Goal: Browse casually

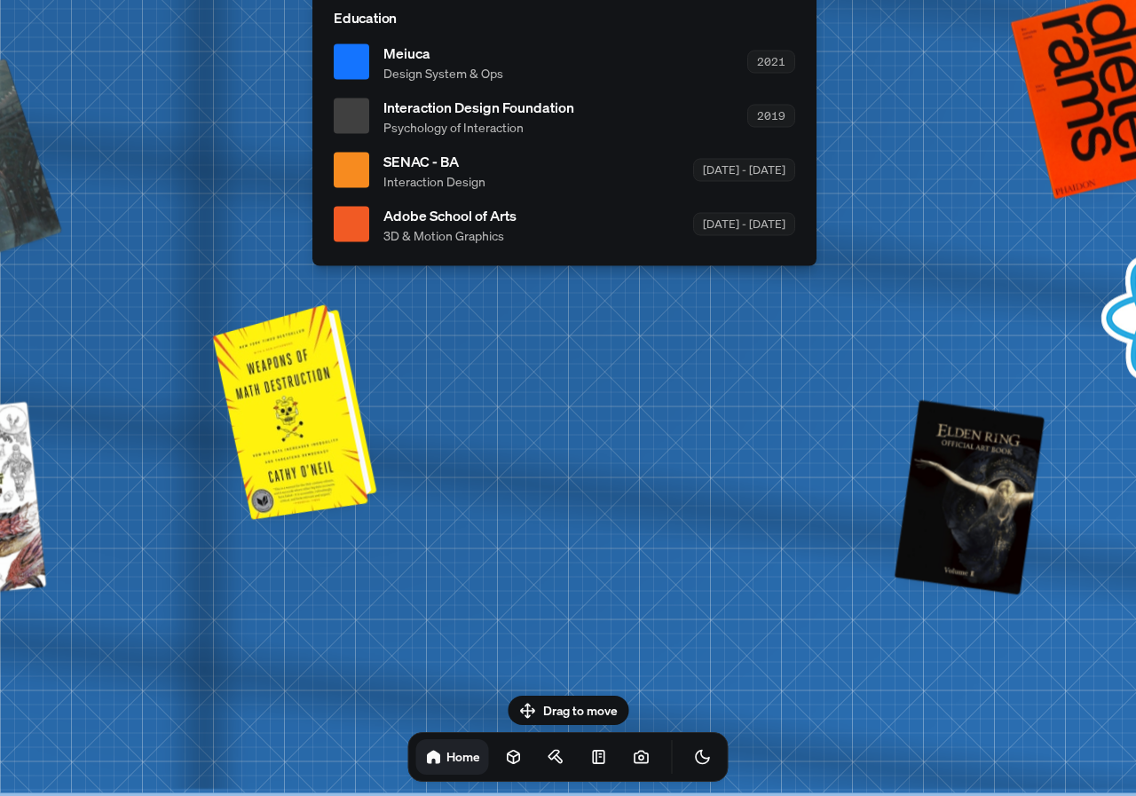
click at [332, 417] on div at bounding box center [298, 409] width 150 height 207
click at [300, 438] on div at bounding box center [298, 409] width 150 height 207
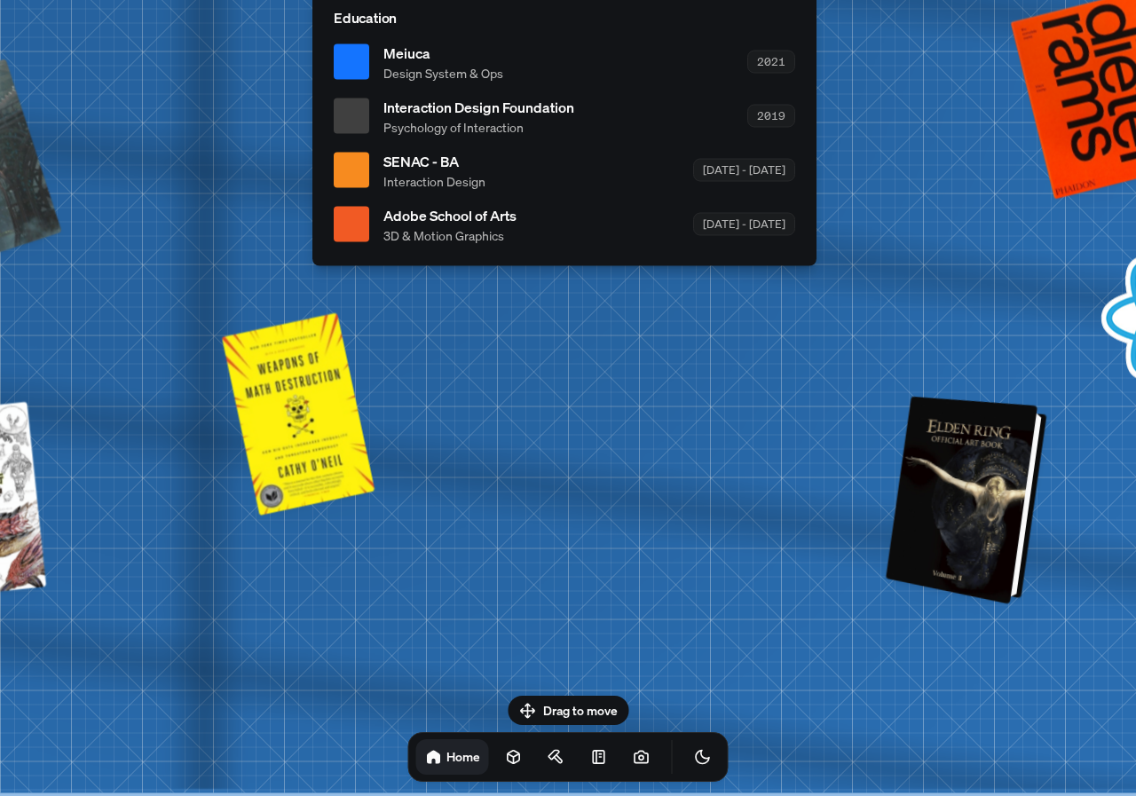
click at [1005, 532] on div at bounding box center [968, 500] width 147 height 200
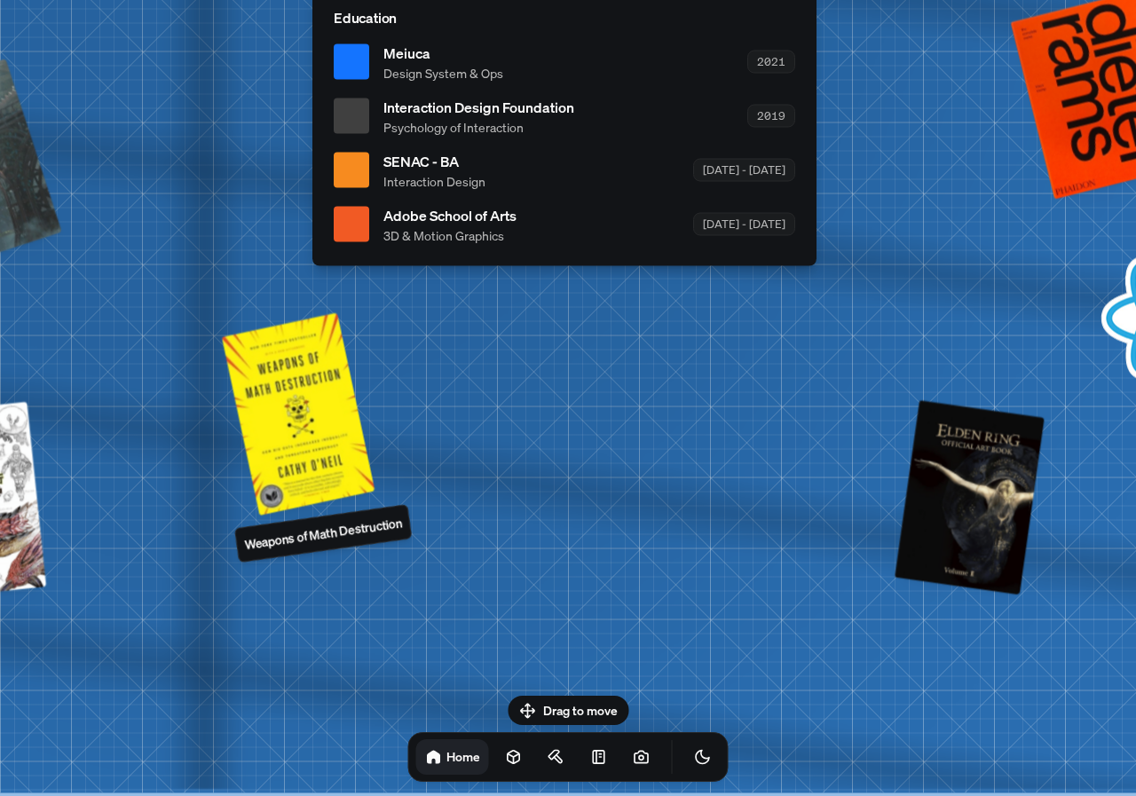
click at [314, 544] on p "Weapons of Math Destruction" at bounding box center [323, 533] width 161 height 41
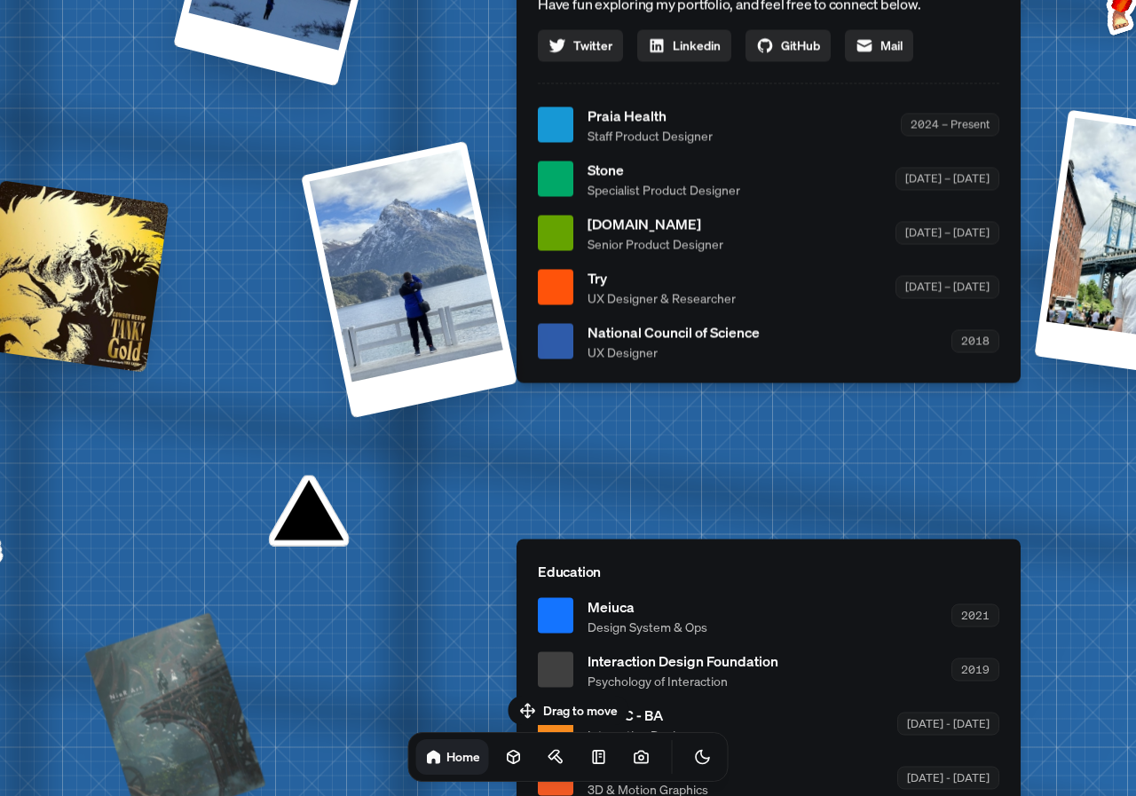
drag, startPoint x: 469, startPoint y: 289, endPoint x: 649, endPoint y: 610, distance: 367.1
click at [691, 635] on span "Design System & Ops" at bounding box center [647, 626] width 120 height 19
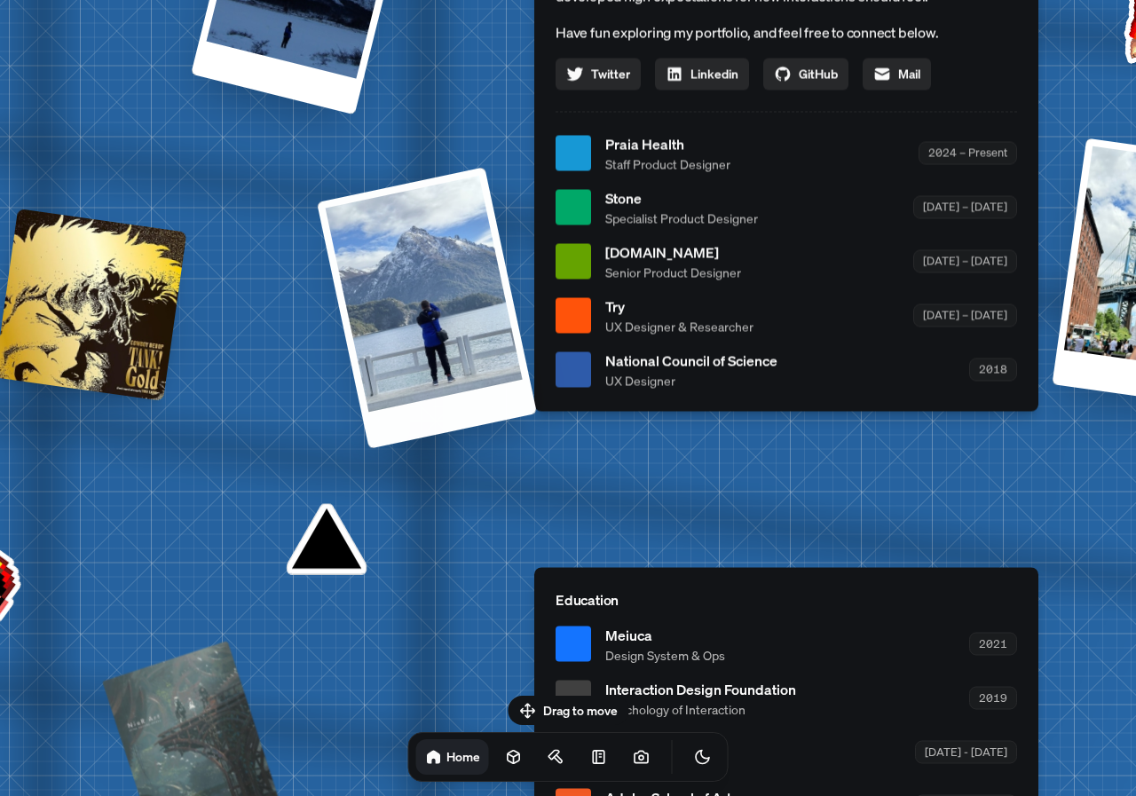
drag, startPoint x: 344, startPoint y: 353, endPoint x: 578, endPoint y: 505, distance: 278.4
click at [564, 493] on div "[PERSON_NAME] [PERSON_NAME] Design Engineer Welcome to my space on the internet…" at bounding box center [789, 153] width 2655 height 2325
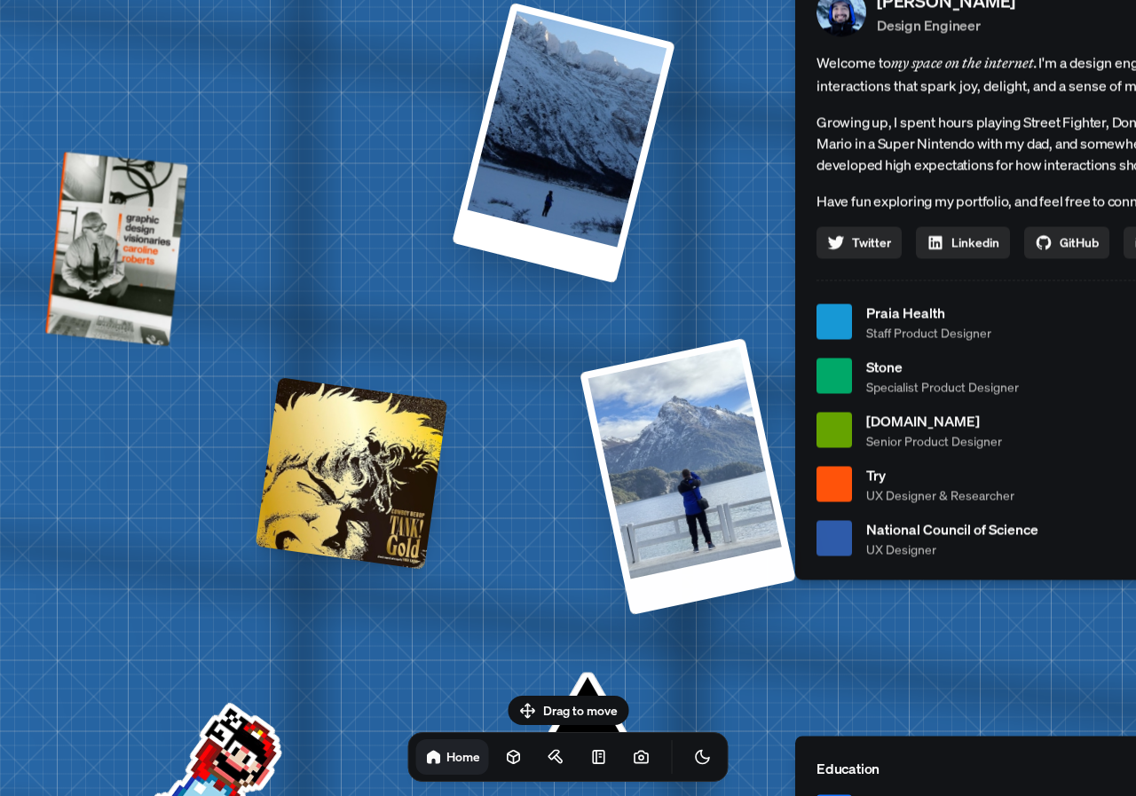
drag, startPoint x: 274, startPoint y: 225, endPoint x: 569, endPoint y: 485, distance: 392.9
click at [584, 497] on div "[PERSON_NAME] [PERSON_NAME] Design Engineer Welcome to my space on the internet…" at bounding box center [1050, 322] width 2655 height 2325
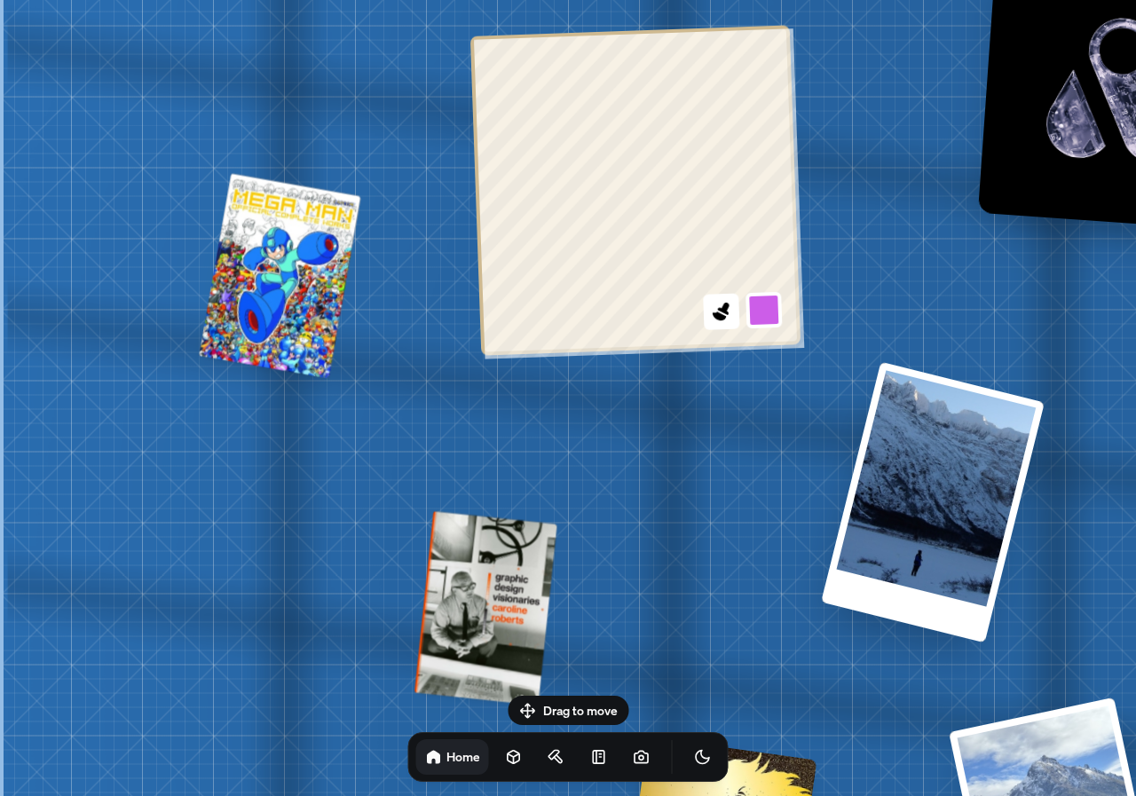
drag, startPoint x: 406, startPoint y: 314, endPoint x: 628, endPoint y: 459, distance: 265.6
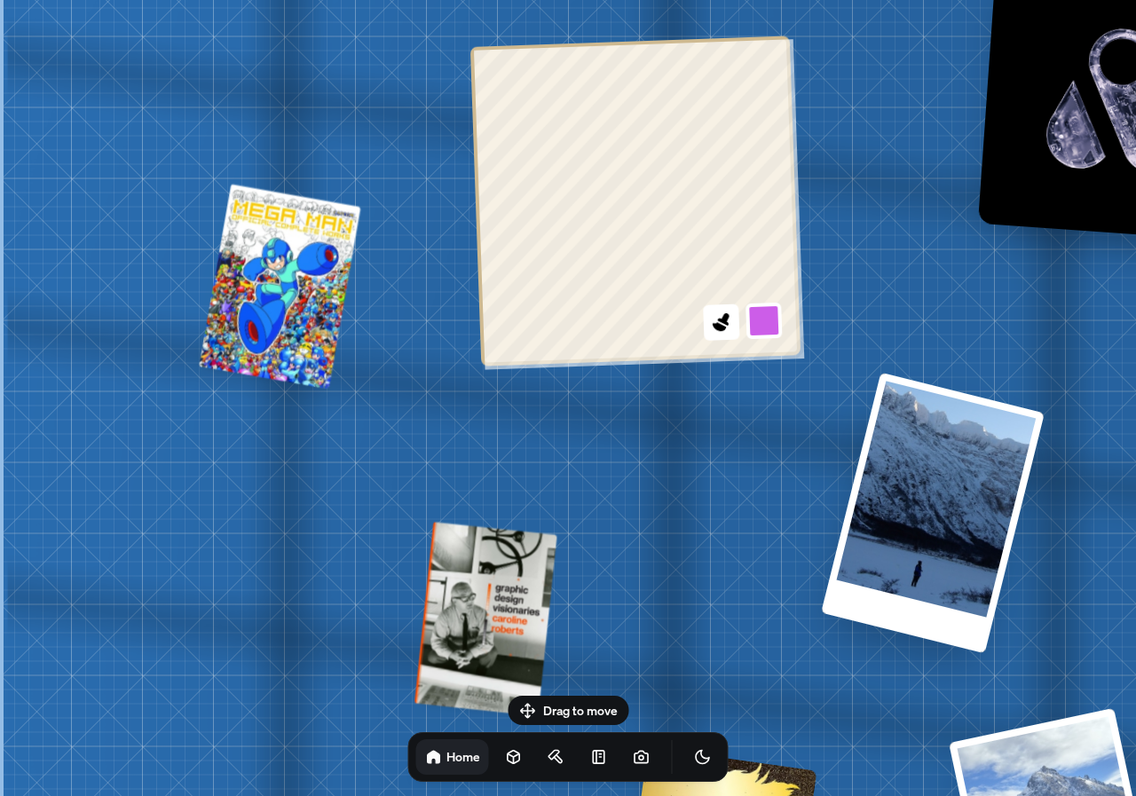
click at [714, 325] on icon at bounding box center [719, 327] width 15 height 11
click at [716, 325] on icon at bounding box center [719, 327] width 15 height 11
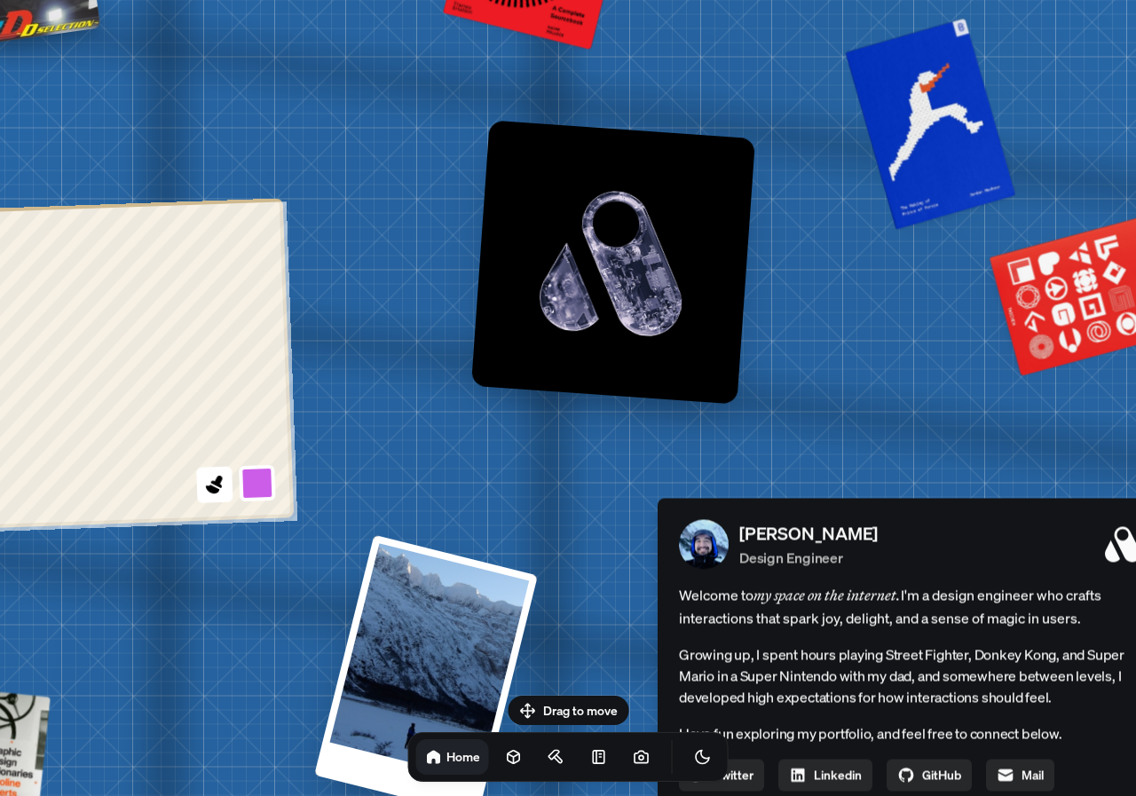
drag, startPoint x: 764, startPoint y: 438, endPoint x: 263, endPoint y: 596, distance: 525.7
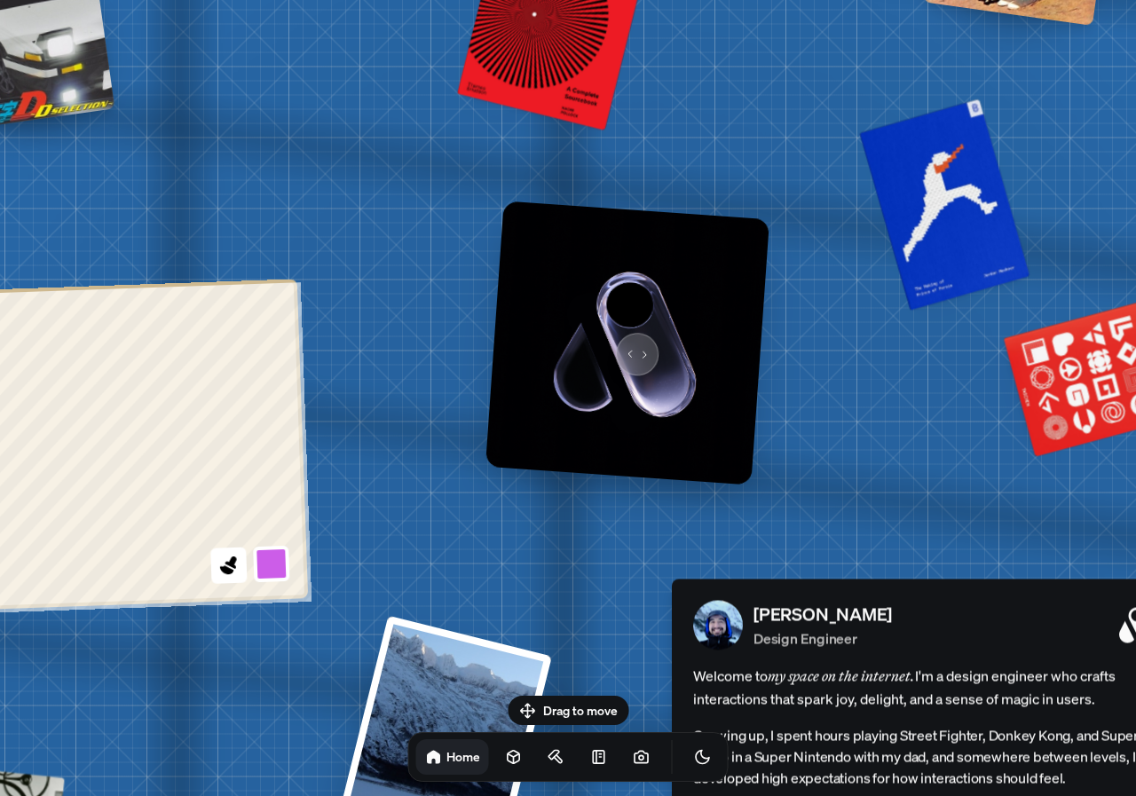
drag, startPoint x: 613, startPoint y: 264, endPoint x: 628, endPoint y: 344, distance: 81.3
click at [630, 344] on img at bounding box center [627, 343] width 284 height 284
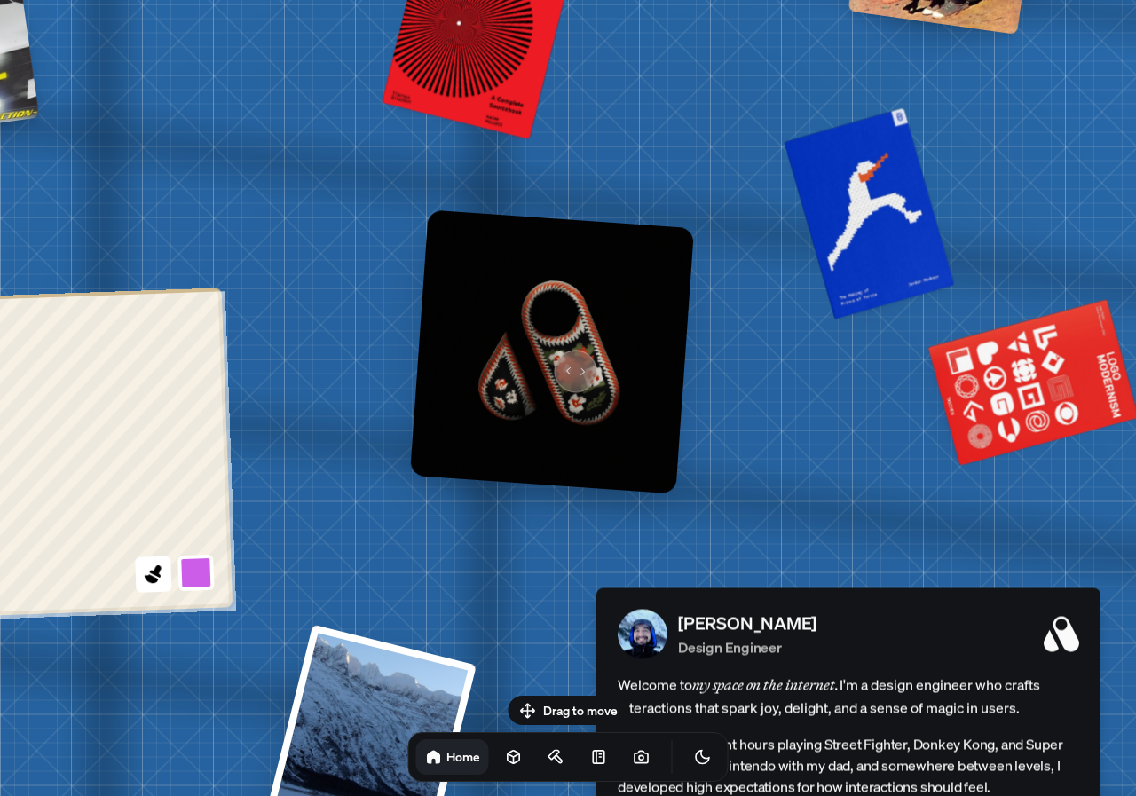
drag, startPoint x: 645, startPoint y: 351, endPoint x: 564, endPoint y: 361, distance: 81.5
click at [567, 360] on img at bounding box center [552, 351] width 284 height 284
click at [564, 366] on img at bounding box center [552, 351] width 284 height 284
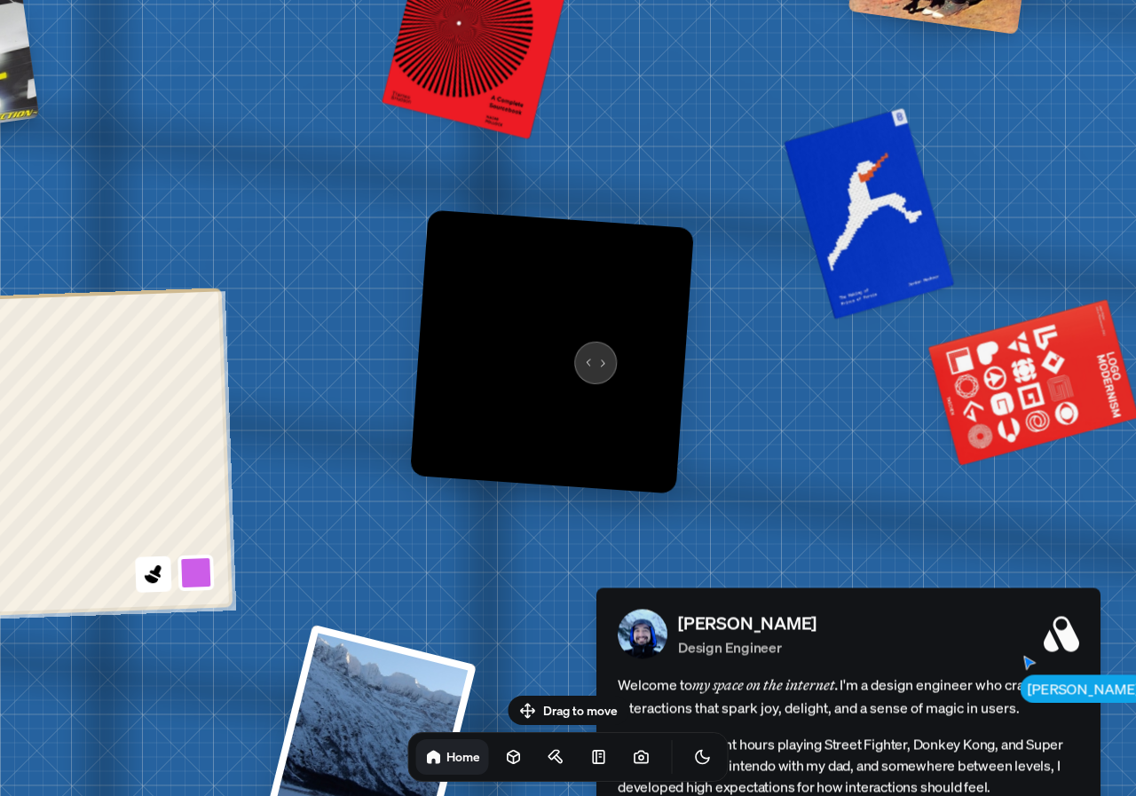
click at [587, 351] on img at bounding box center [552, 351] width 284 height 284
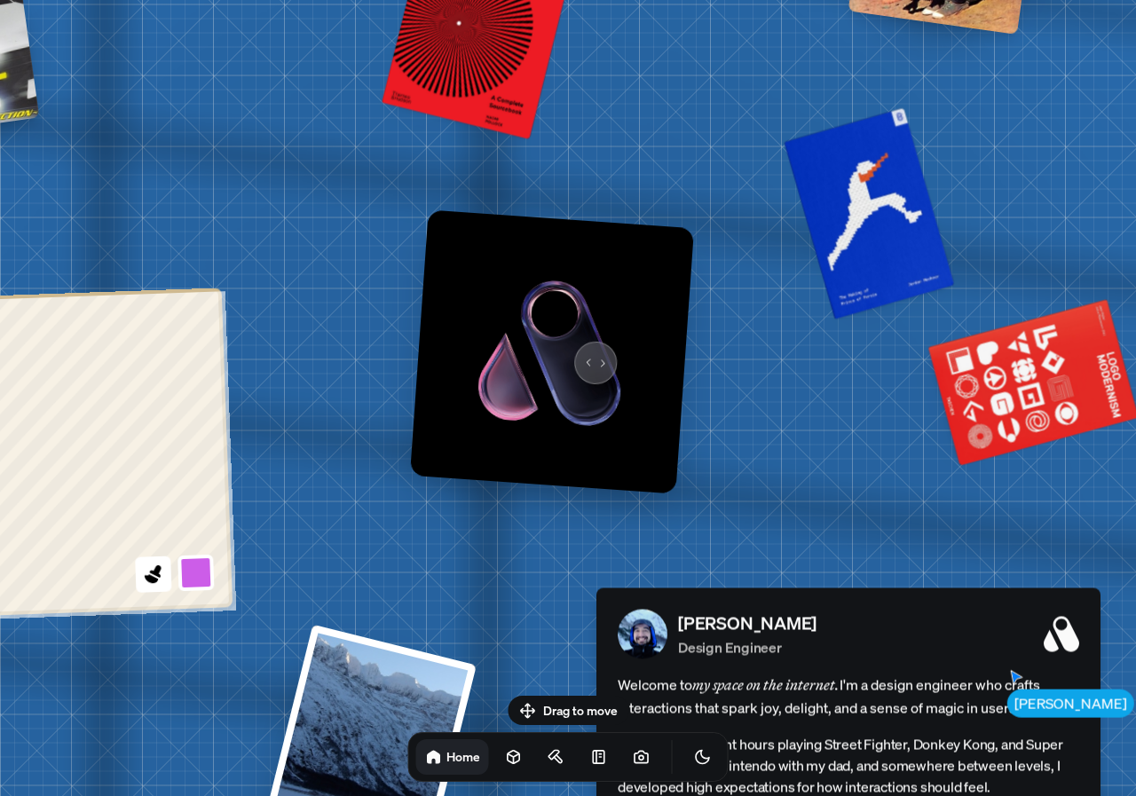
click at [587, 351] on img at bounding box center [552, 351] width 284 height 284
click at [587, 364] on img at bounding box center [552, 351] width 284 height 284
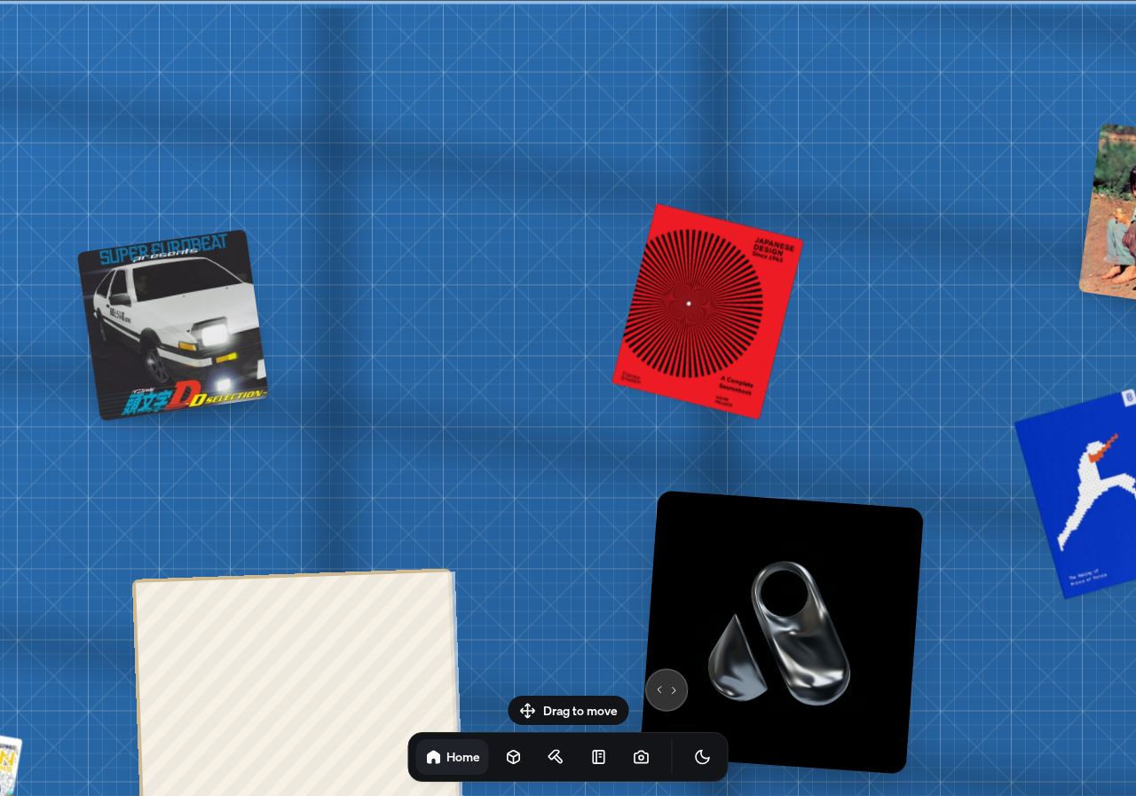
drag, startPoint x: 431, startPoint y: 292, endPoint x: 663, endPoint y: 466, distance: 289.7
click at [661, 688] on img at bounding box center [782, 632] width 284 height 284
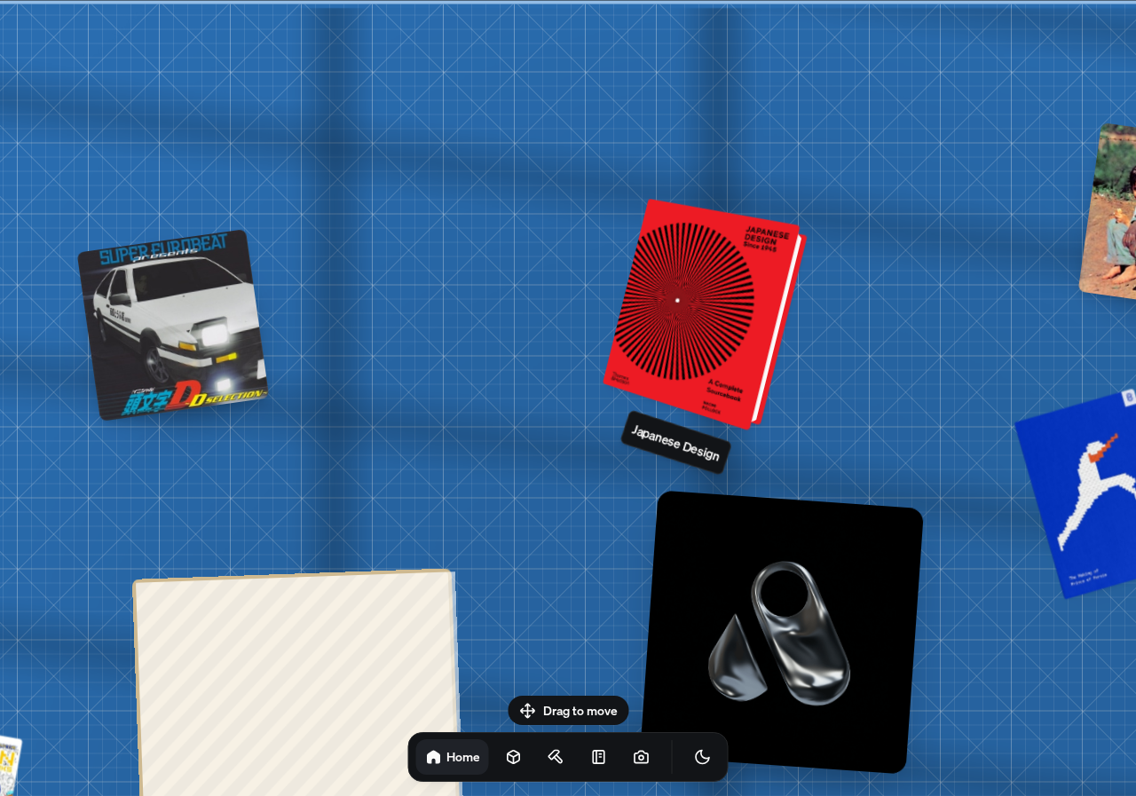
click at [677, 304] on div at bounding box center [708, 316] width 191 height 224
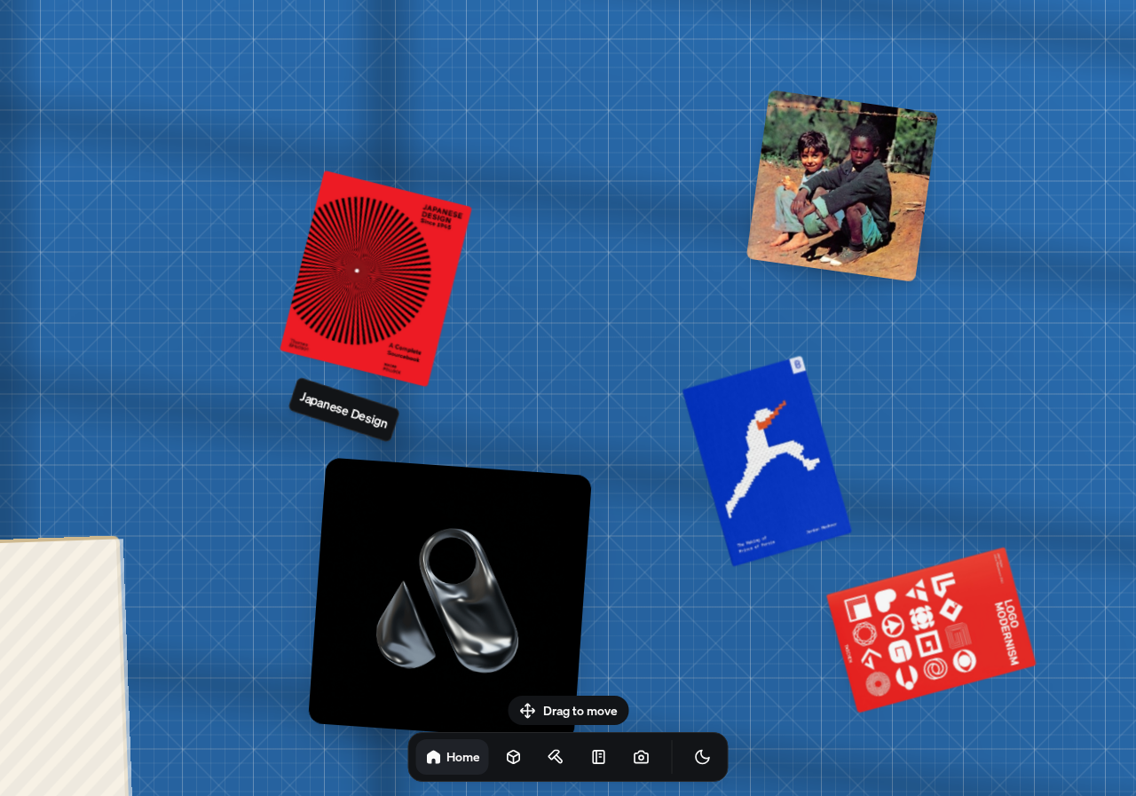
drag, startPoint x: 775, startPoint y: 337, endPoint x: 423, endPoint y: 301, distance: 353.3
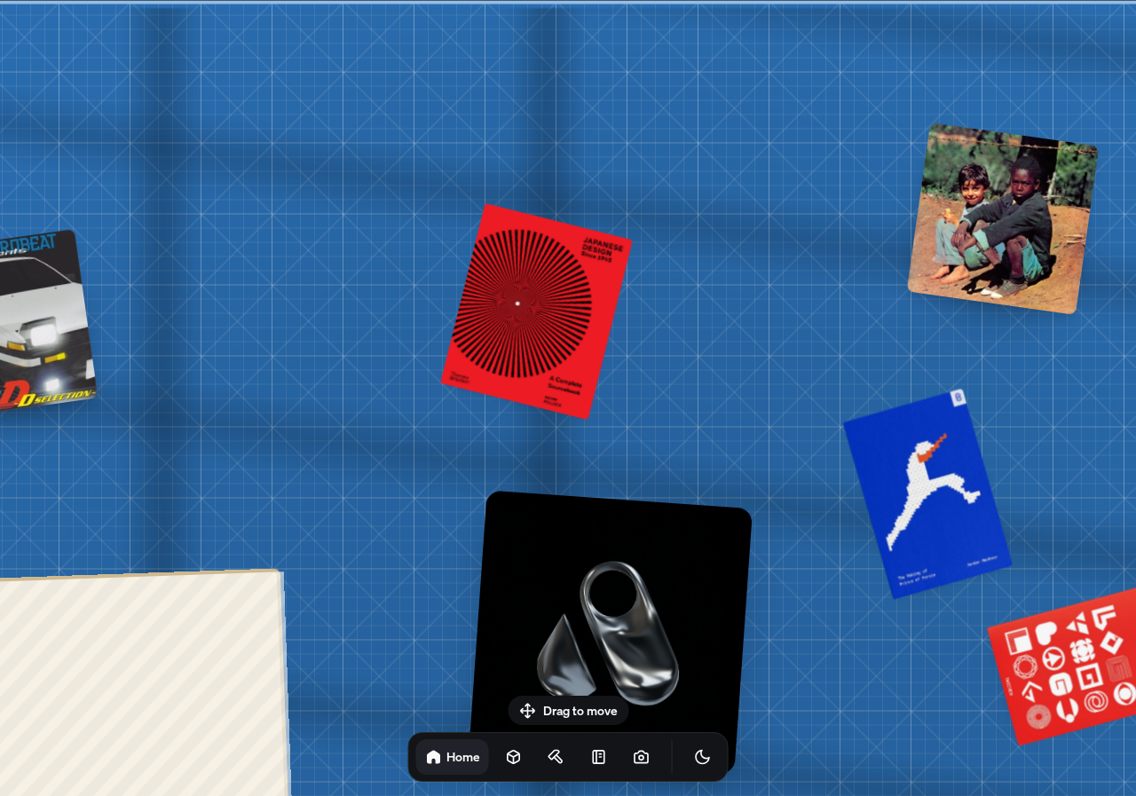
drag, startPoint x: 670, startPoint y: 448, endPoint x: 806, endPoint y: 510, distance: 149.3
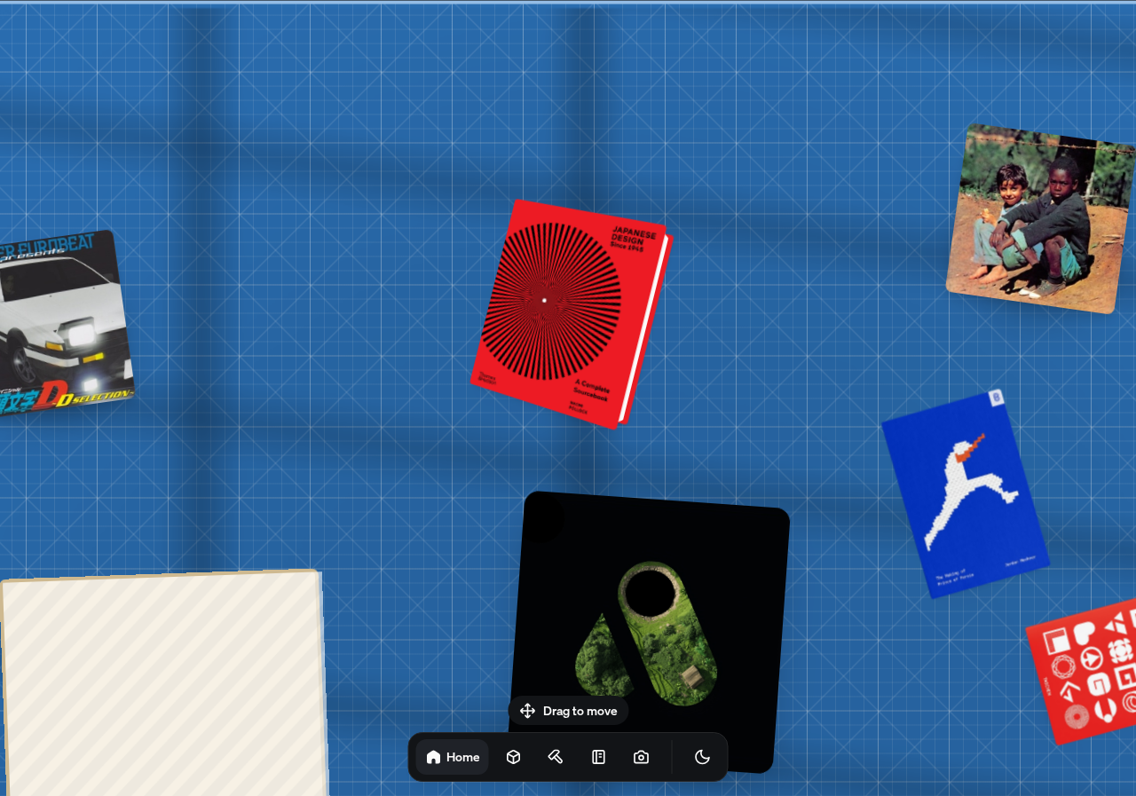
drag, startPoint x: 643, startPoint y: 286, endPoint x: 590, endPoint y: 371, distance: 100.5
click at [590, 371] on div at bounding box center [575, 316] width 191 height 224
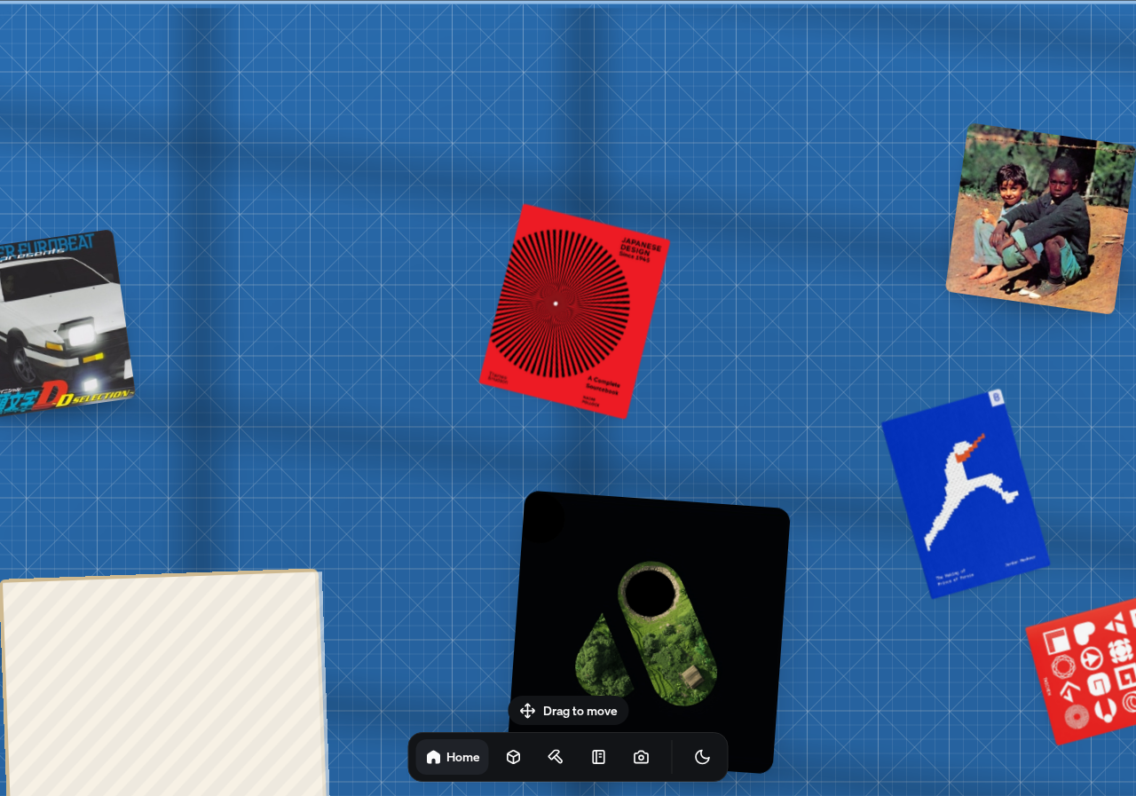
drag, startPoint x: 578, startPoint y: 313, endPoint x: 434, endPoint y: 322, distance: 144.0
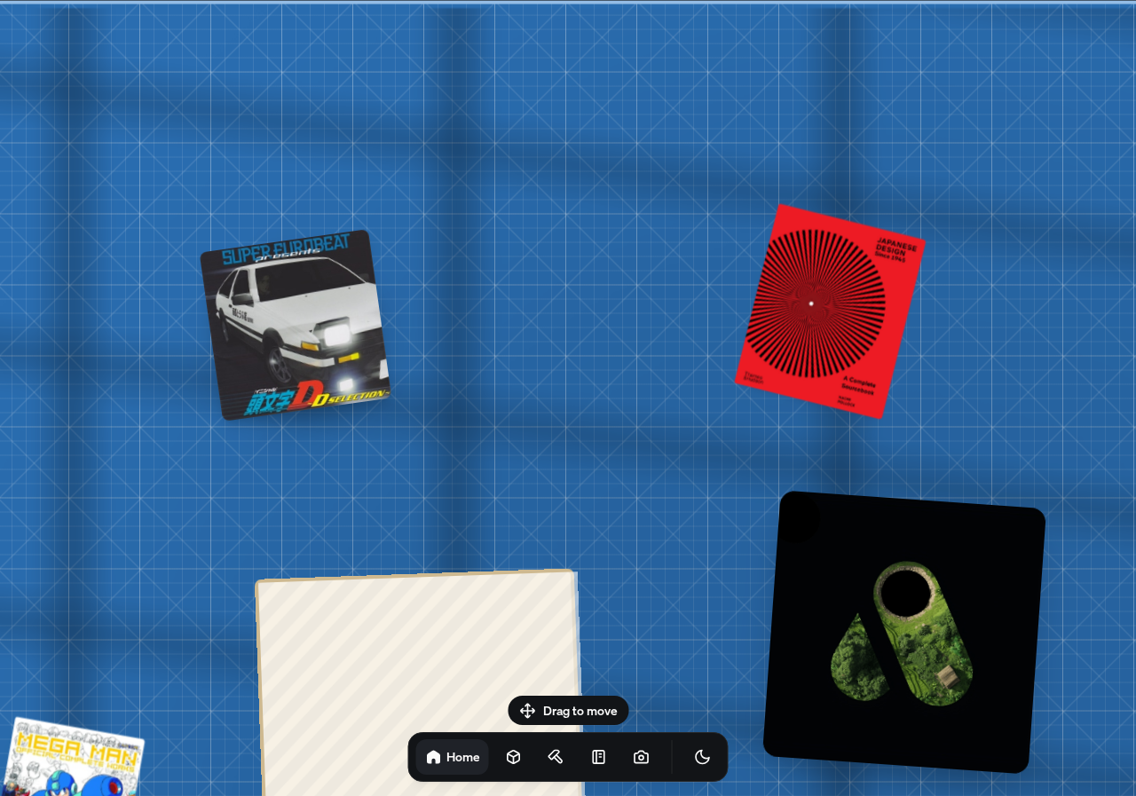
drag, startPoint x: 164, startPoint y: 359, endPoint x: 437, endPoint y: 464, distance: 292.2
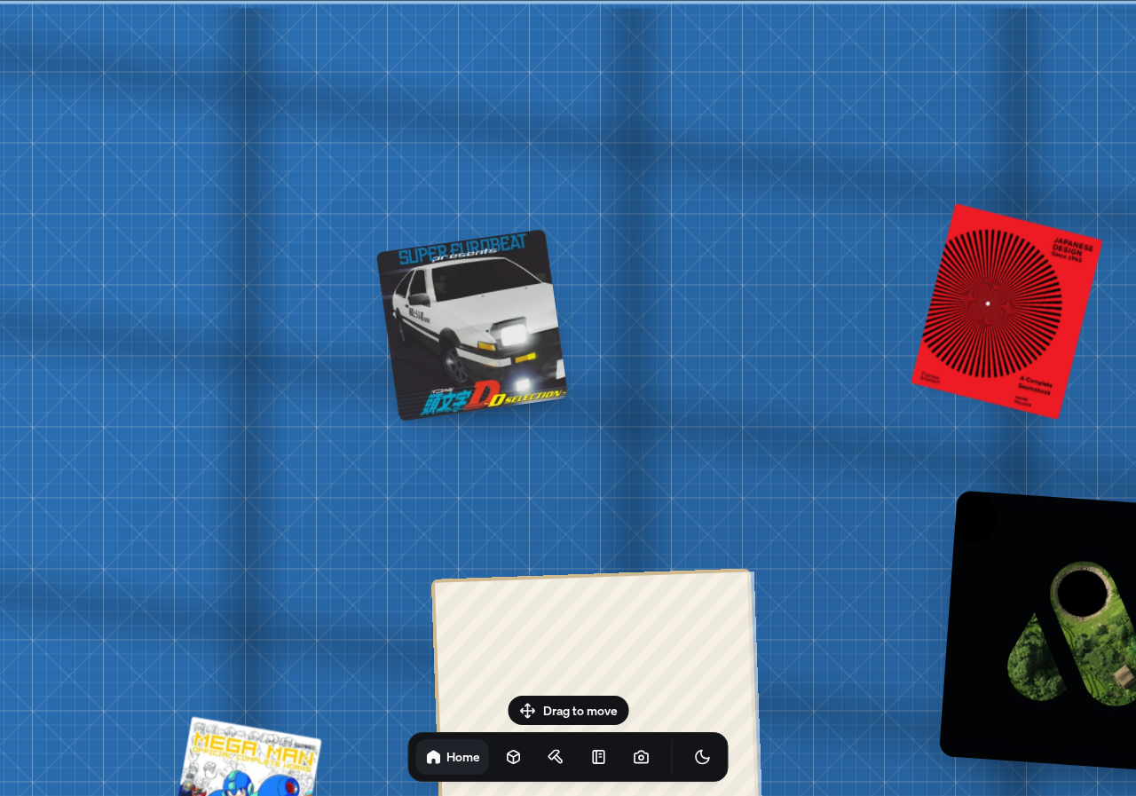
drag, startPoint x: 320, startPoint y: 327, endPoint x: 480, endPoint y: 345, distance: 160.8
click at [480, 345] on div at bounding box center [472, 325] width 193 height 193
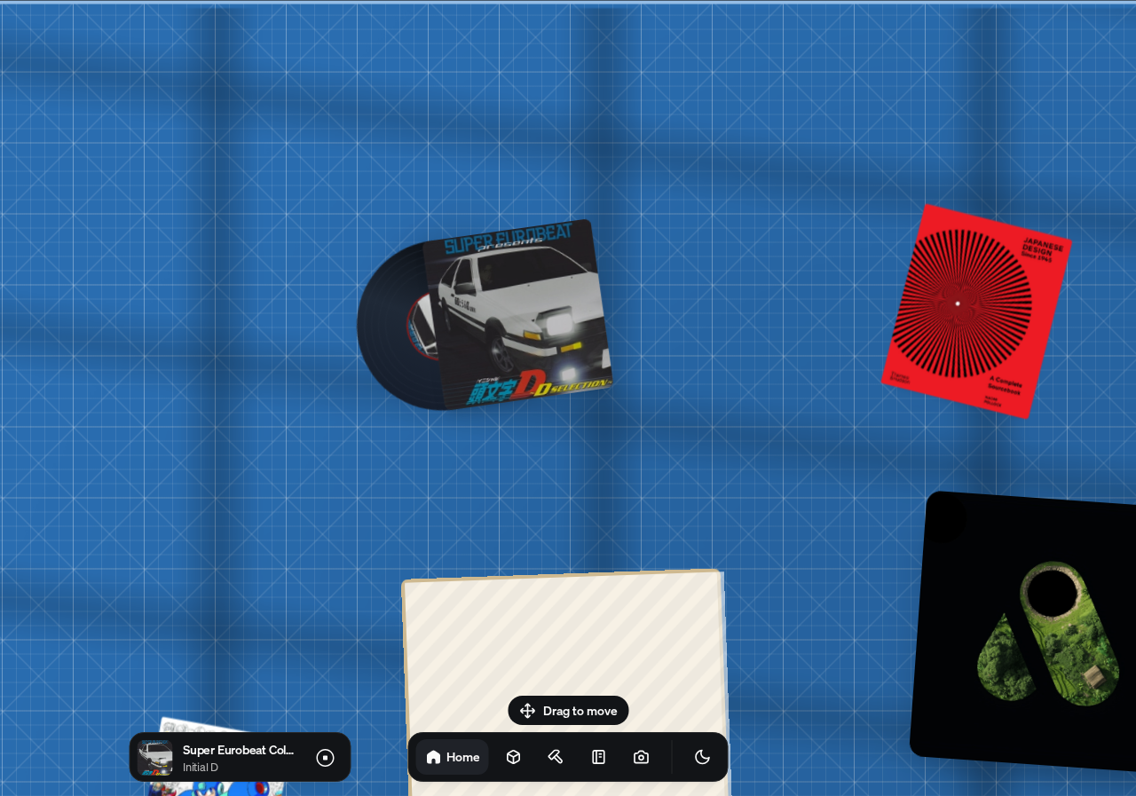
drag, startPoint x: 729, startPoint y: 493, endPoint x: 363, endPoint y: 493, distance: 365.6
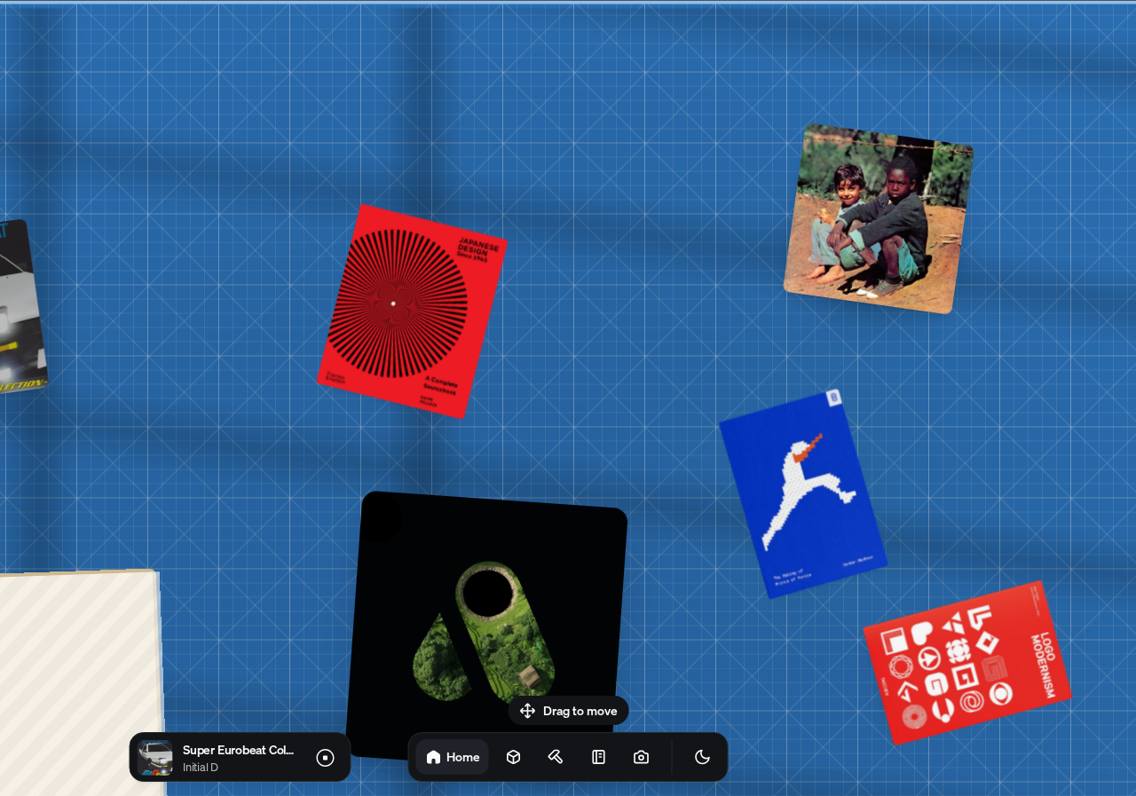
drag, startPoint x: 792, startPoint y: 414, endPoint x: 201, endPoint y: 516, distance: 599.8
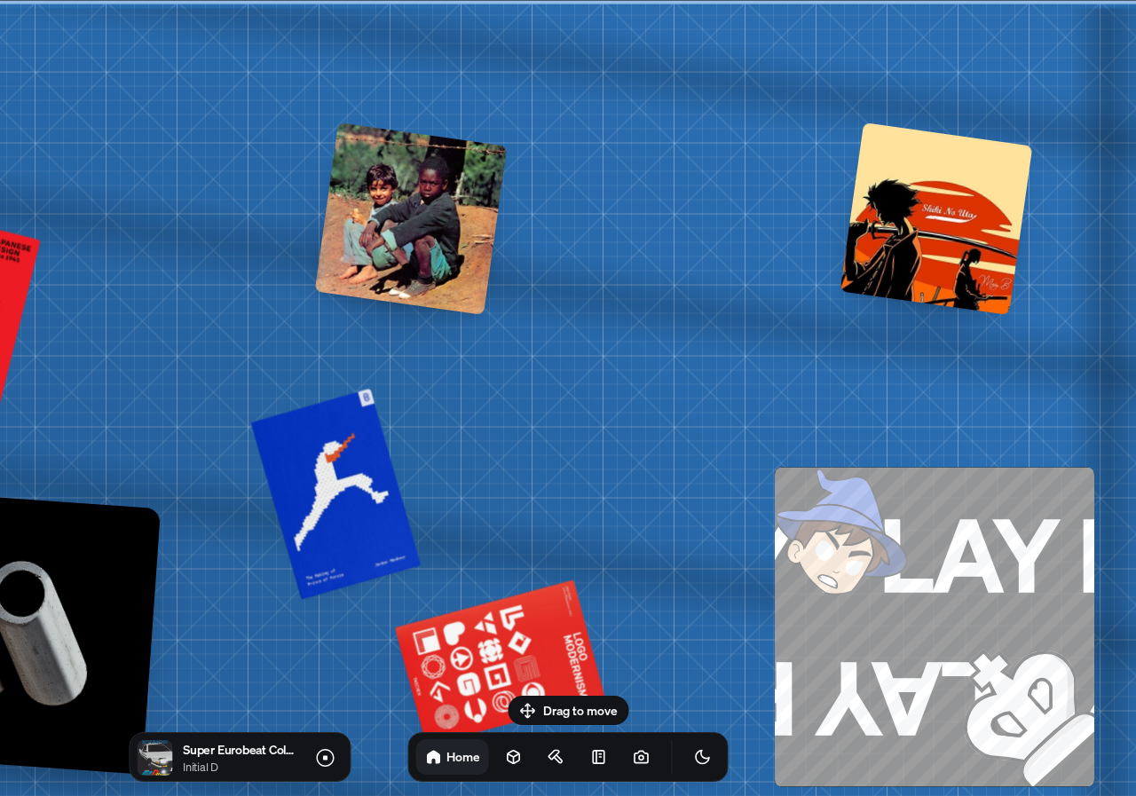
drag, startPoint x: 625, startPoint y: 333, endPoint x: 442, endPoint y: 386, distance: 190.4
click at [942, 240] on div at bounding box center [936, 218] width 193 height 193
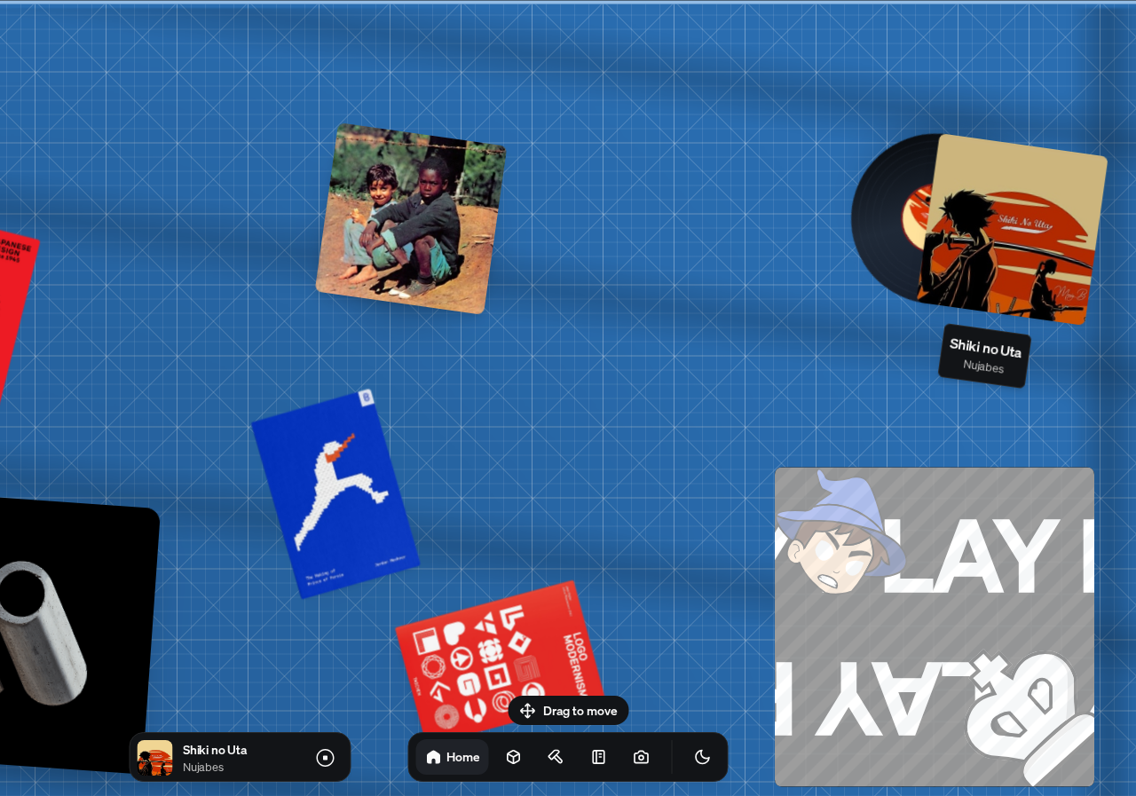
click at [963, 266] on div at bounding box center [1012, 229] width 193 height 193
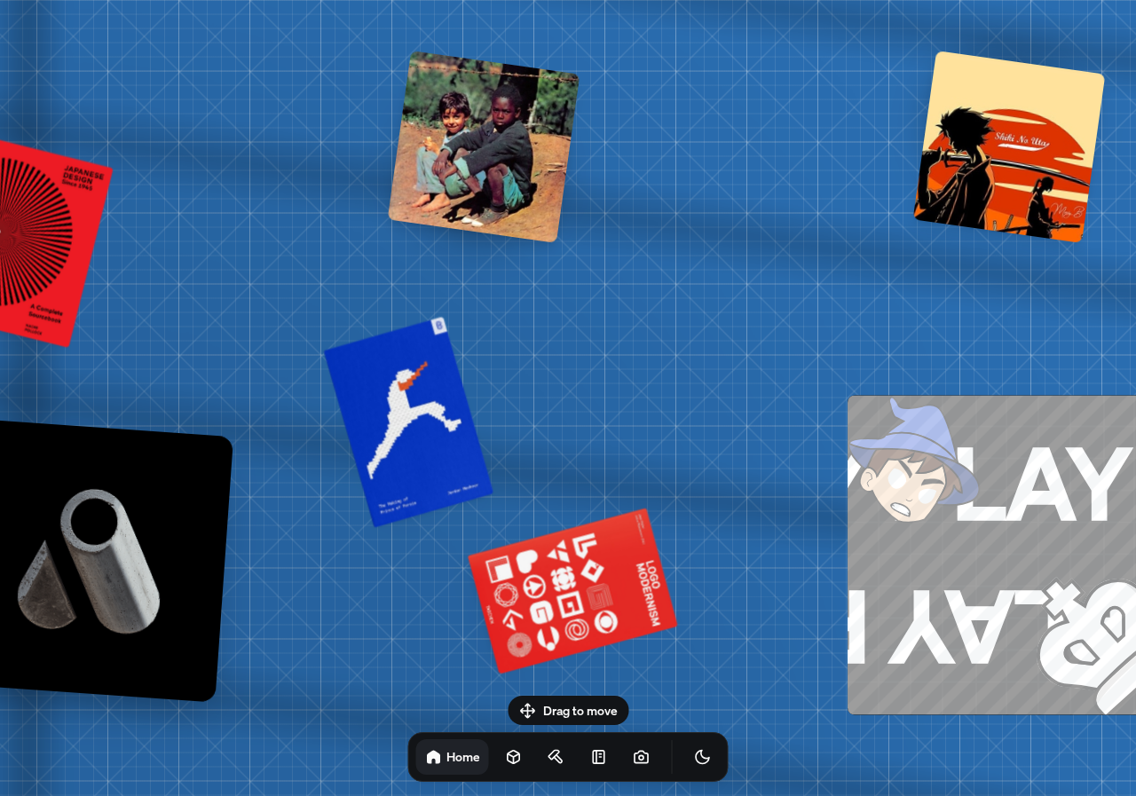
drag, startPoint x: 563, startPoint y: 355, endPoint x: 413, endPoint y: 221, distance: 201.1
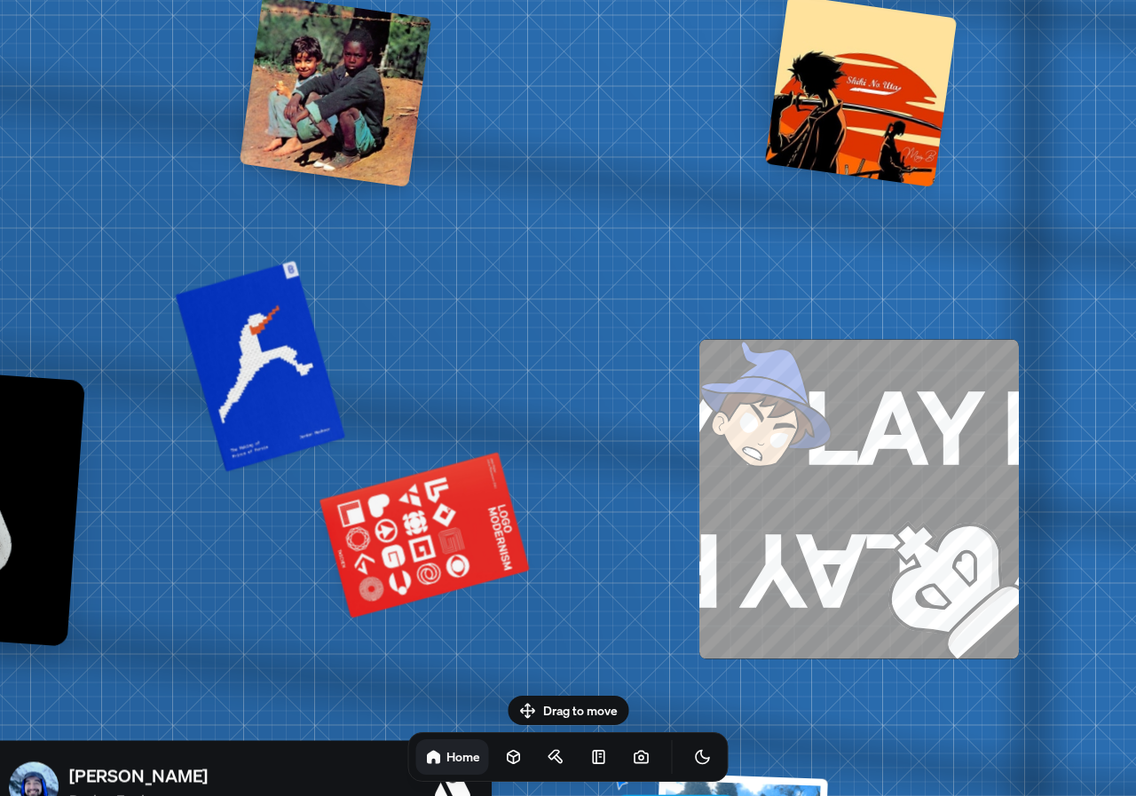
click at [810, 483] on img at bounding box center [777, 415] width 157 height 153
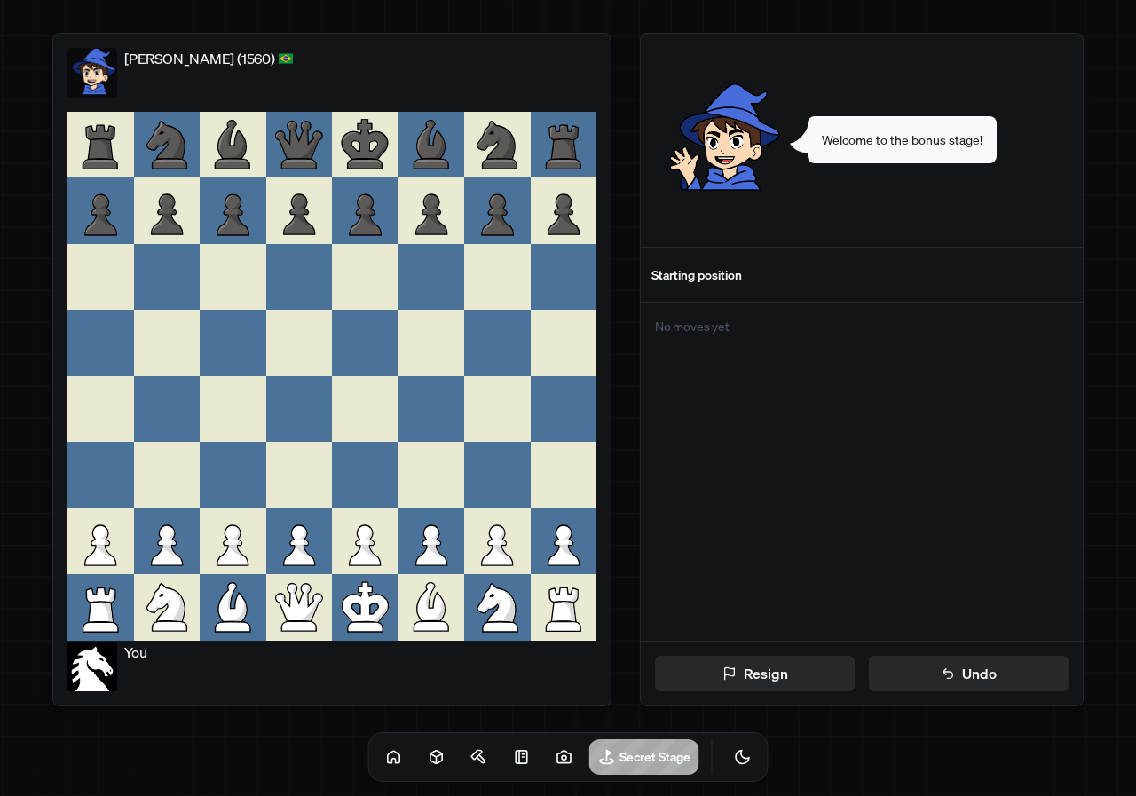
click at [331, 547] on icon at bounding box center [299, 541] width 67 height 67
click at [382, 564] on icon at bounding box center [365, 541] width 67 height 67
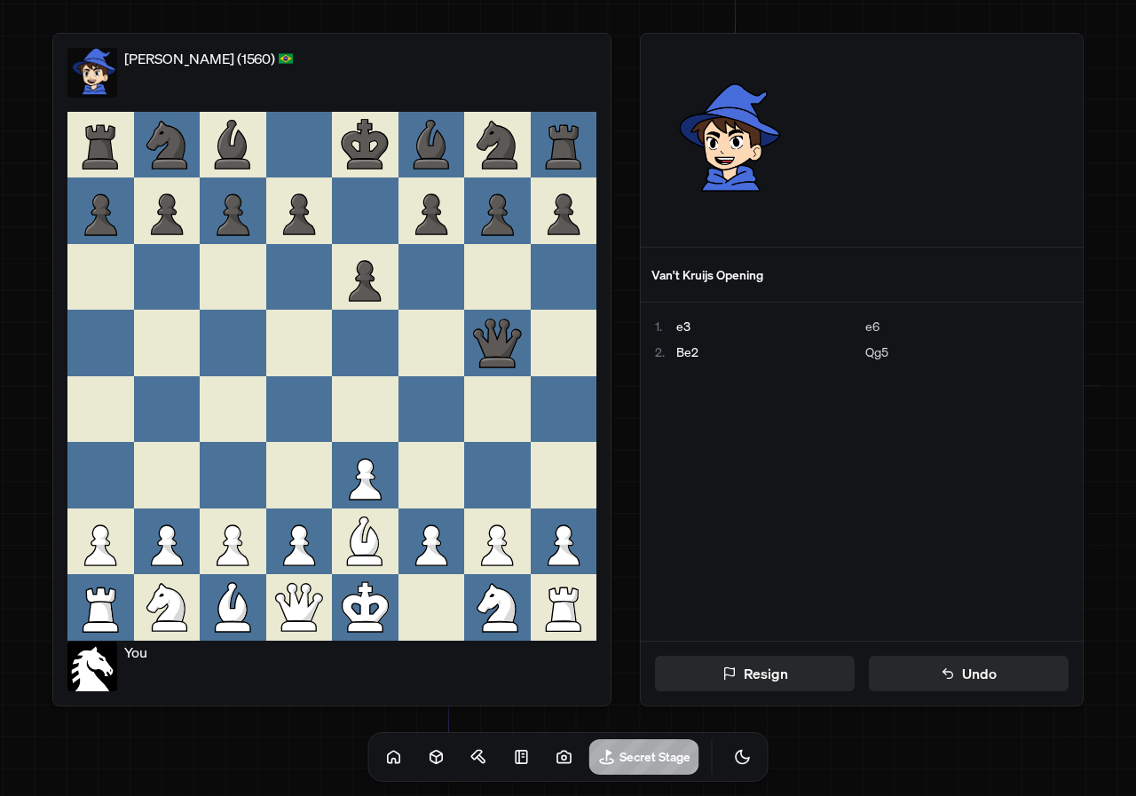
click at [157, 531] on icon at bounding box center [167, 541] width 67 height 67
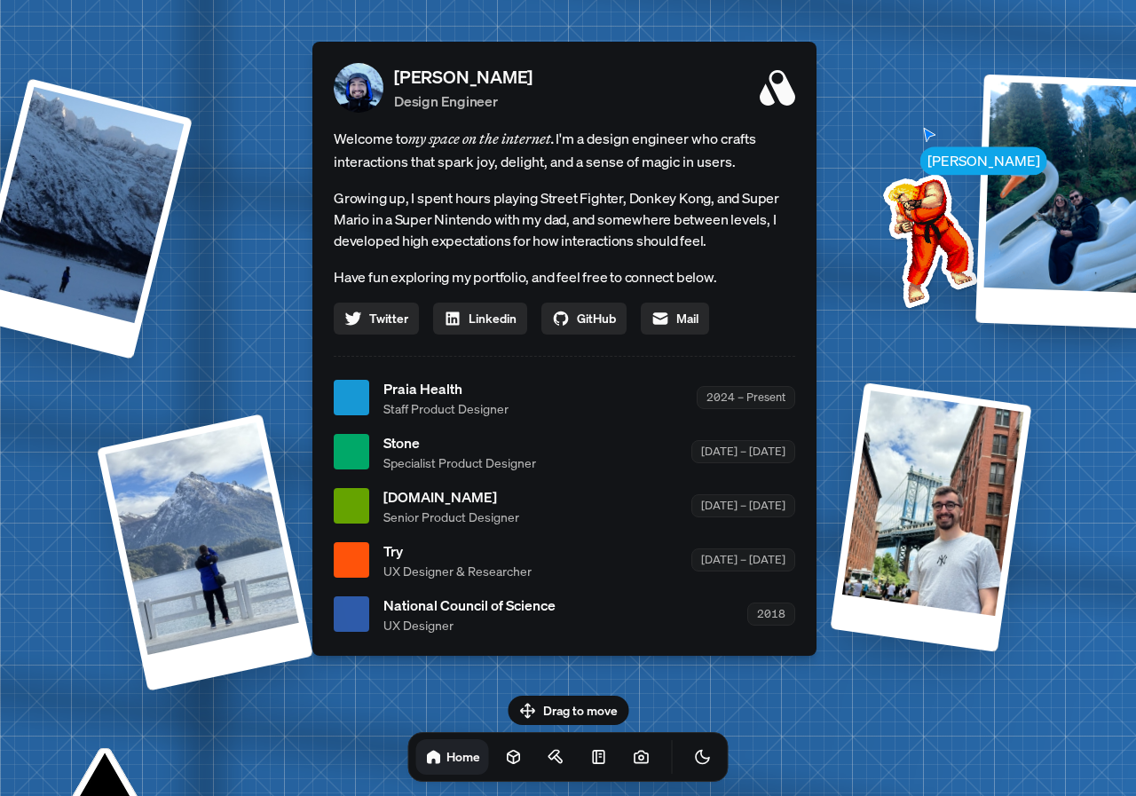
drag, startPoint x: 1076, startPoint y: 348, endPoint x: 609, endPoint y: 373, distance: 468.3
click at [666, 368] on div "[PERSON_NAME] [PERSON_NAME] Design Engineer Welcome to my space on the internet…" at bounding box center [567, 398] width 2655 height 2325
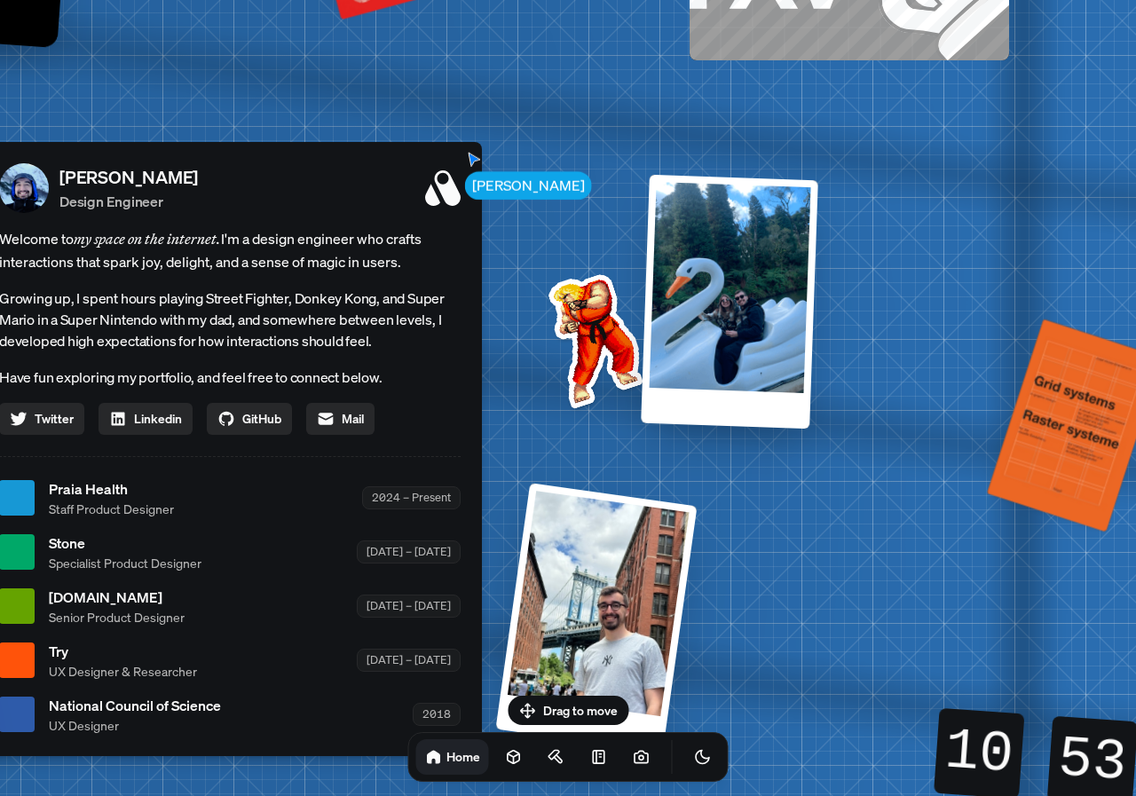
drag, startPoint x: 535, startPoint y: 227, endPoint x: 573, endPoint y: 341, distance: 119.8
click at [573, 341] on img at bounding box center [591, 337] width 179 height 179
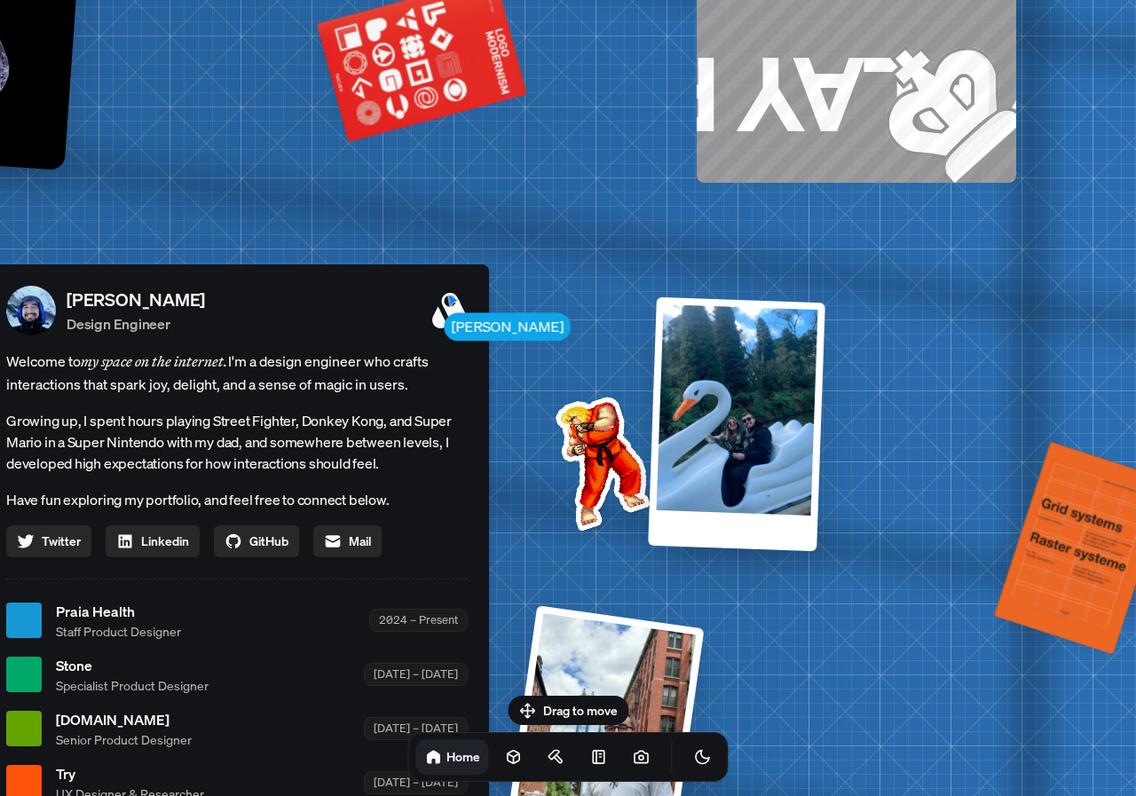
drag, startPoint x: 489, startPoint y: 257, endPoint x: 494, endPoint y: 464, distance: 206.8
click at [491, 471] on div "[PERSON_NAME] [PERSON_NAME] Design Engineer Welcome to my space on the internet…" at bounding box center [240, 621] width 2655 height 2325
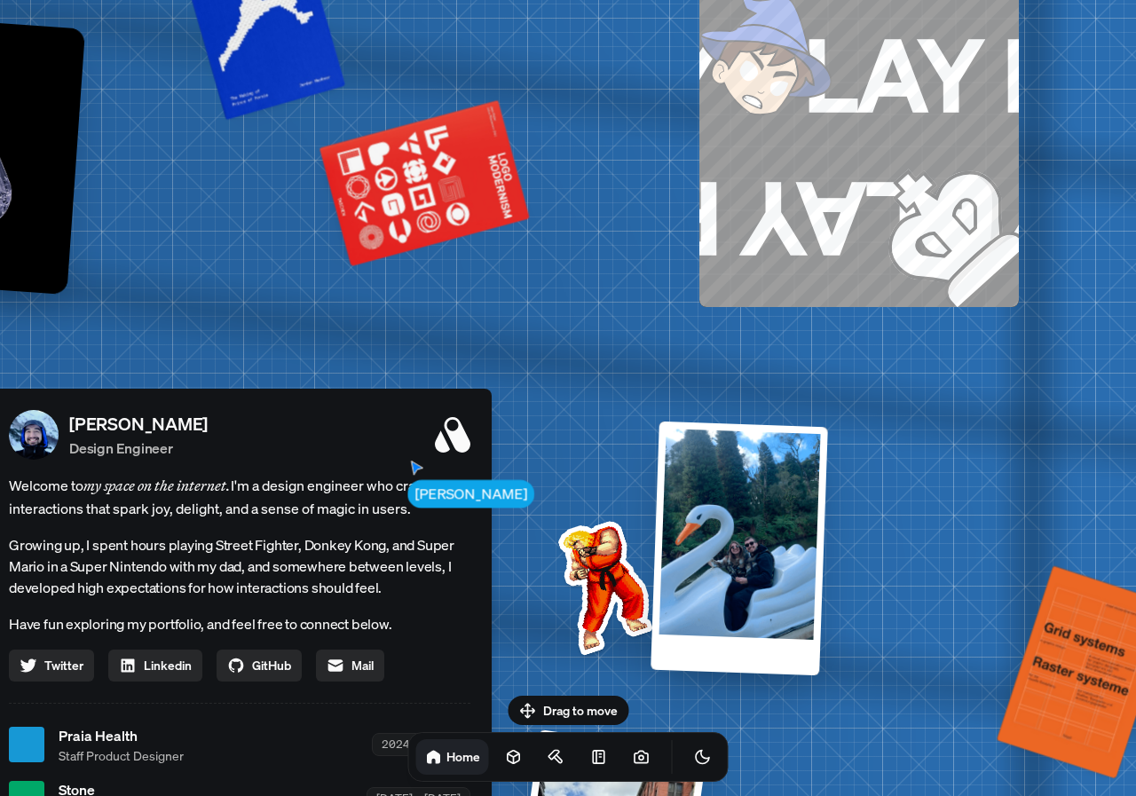
drag, startPoint x: 607, startPoint y: 140, endPoint x: 486, endPoint y: 458, distance: 339.8
click at [490, 458] on div "[PERSON_NAME] [PERSON_NAME] Design Engineer Welcome to my space on the internet…" at bounding box center [243, 745] width 2655 height 2325
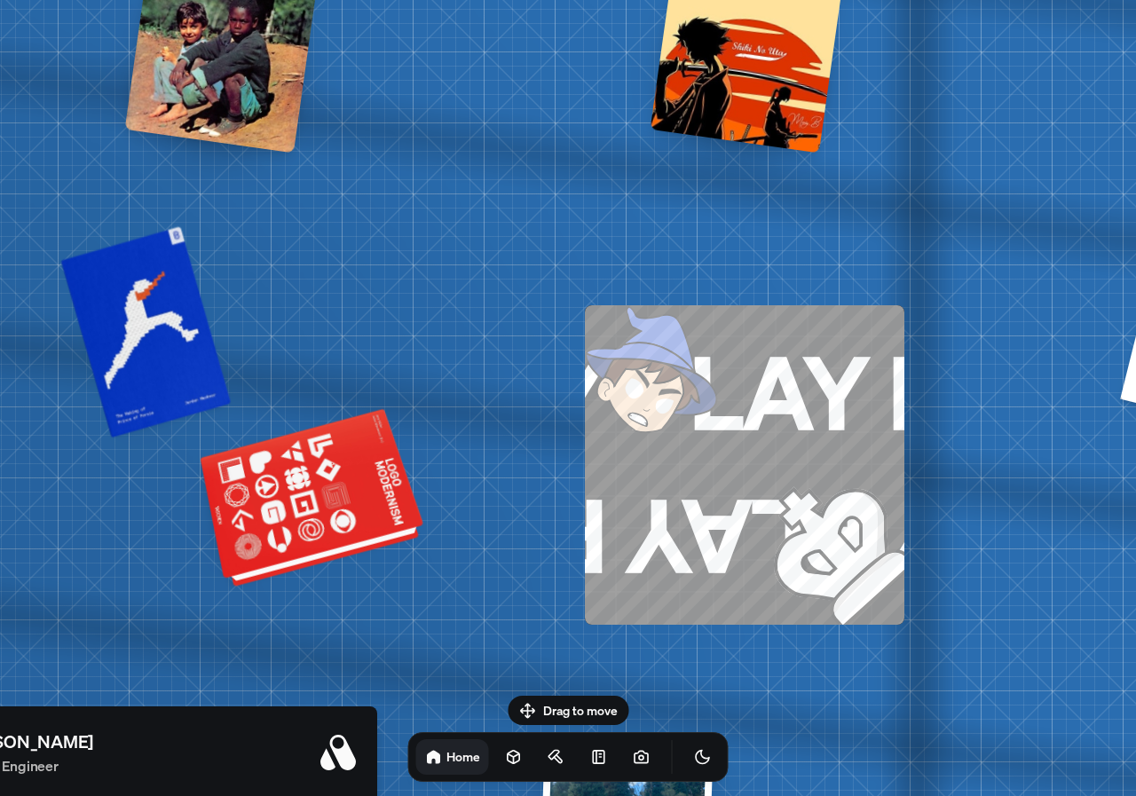
click at [311, 488] on div at bounding box center [314, 500] width 216 height 164
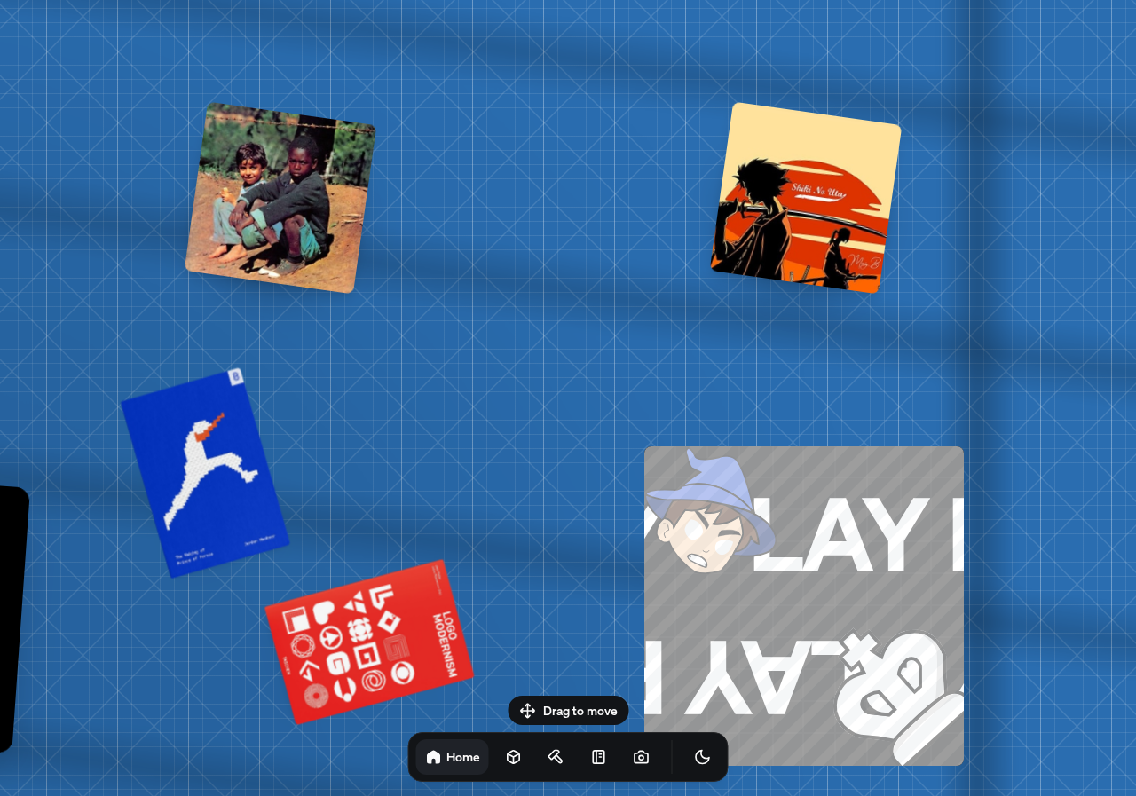
drag, startPoint x: 198, startPoint y: 432, endPoint x: 311, endPoint y: 602, distance: 203.5
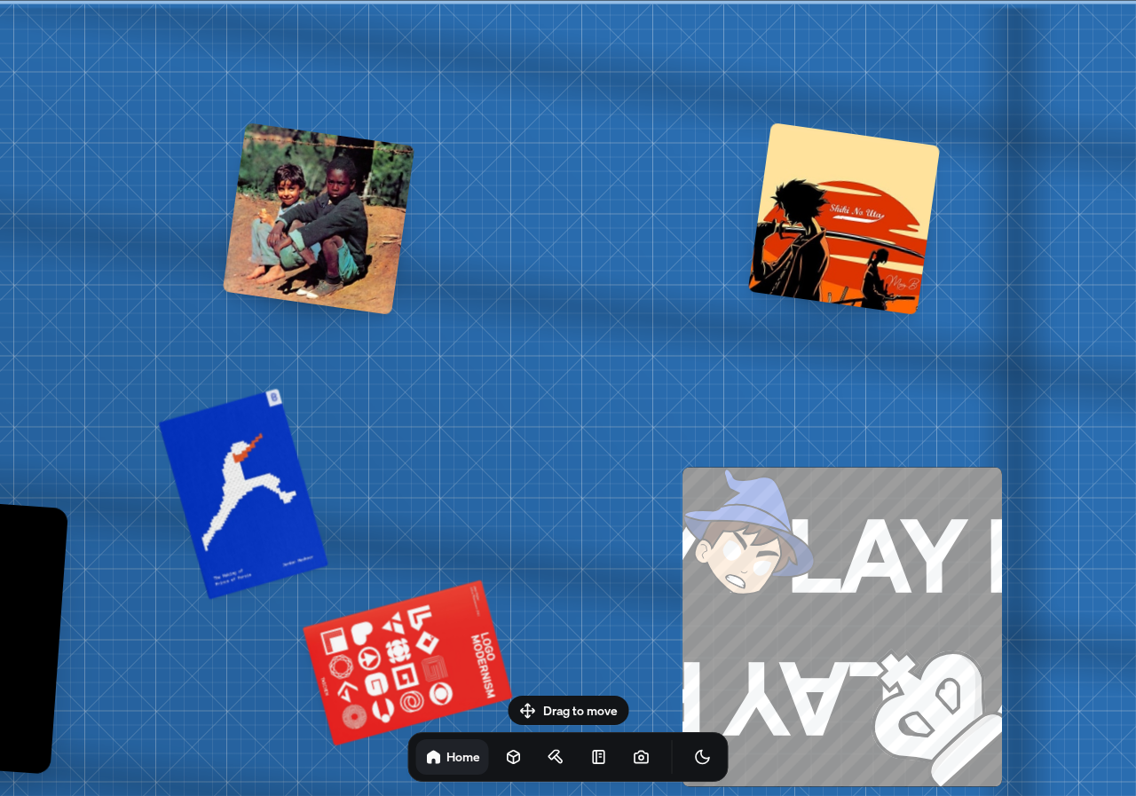
drag, startPoint x: 773, startPoint y: 306, endPoint x: 153, endPoint y: 144, distance: 641.2
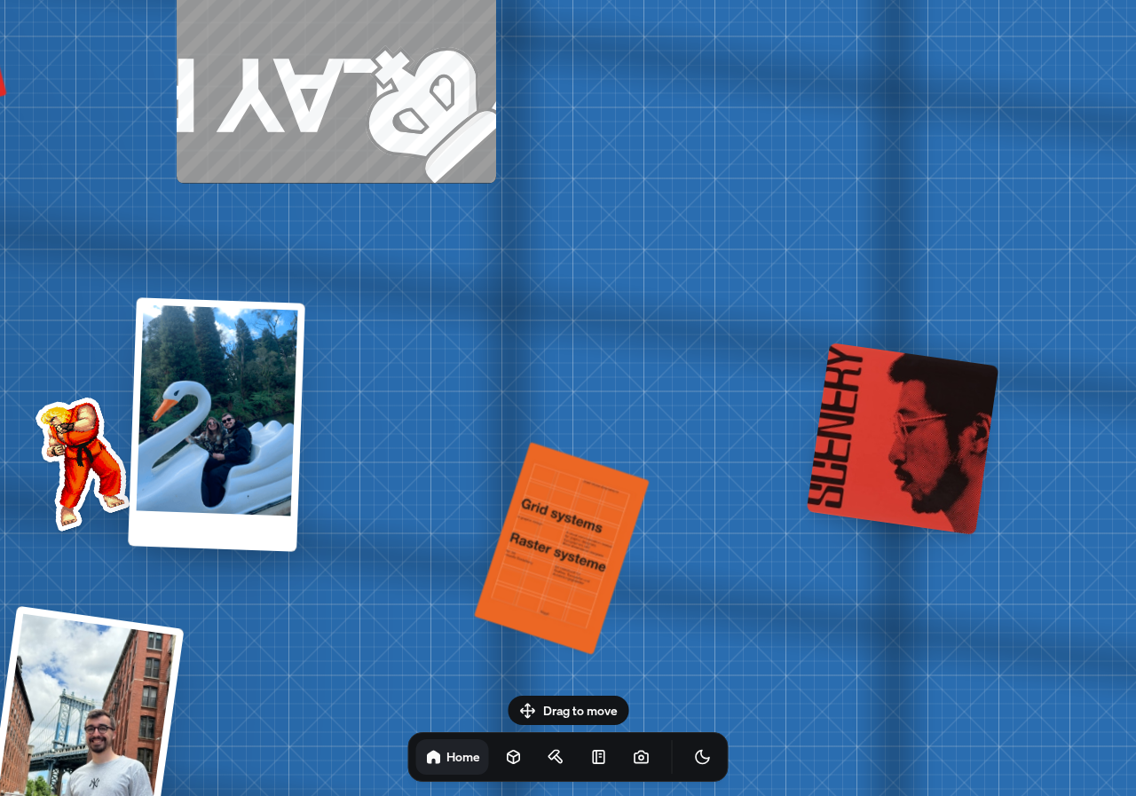
drag, startPoint x: 595, startPoint y: 434, endPoint x: 619, endPoint y: 278, distance: 157.9
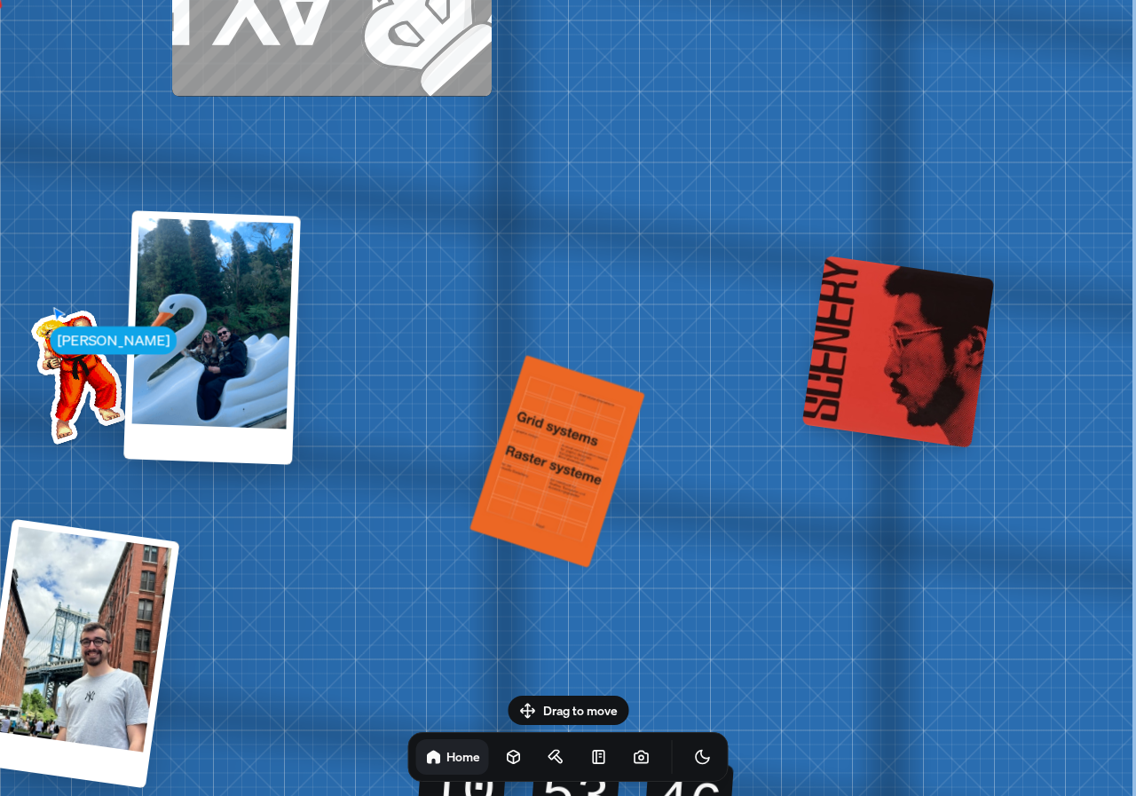
drag, startPoint x: 898, startPoint y: 309, endPoint x: 745, endPoint y: 353, distance: 159.0
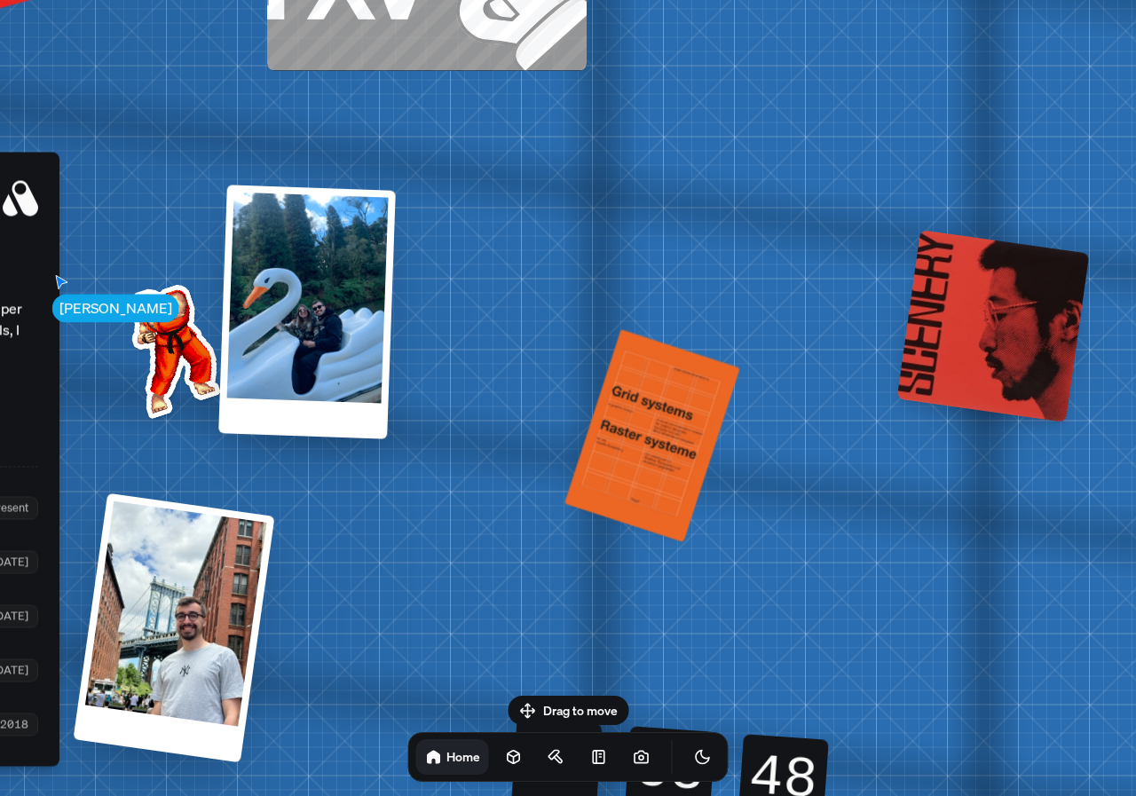
drag, startPoint x: 657, startPoint y: 449, endPoint x: 839, endPoint y: 385, distance: 193.7
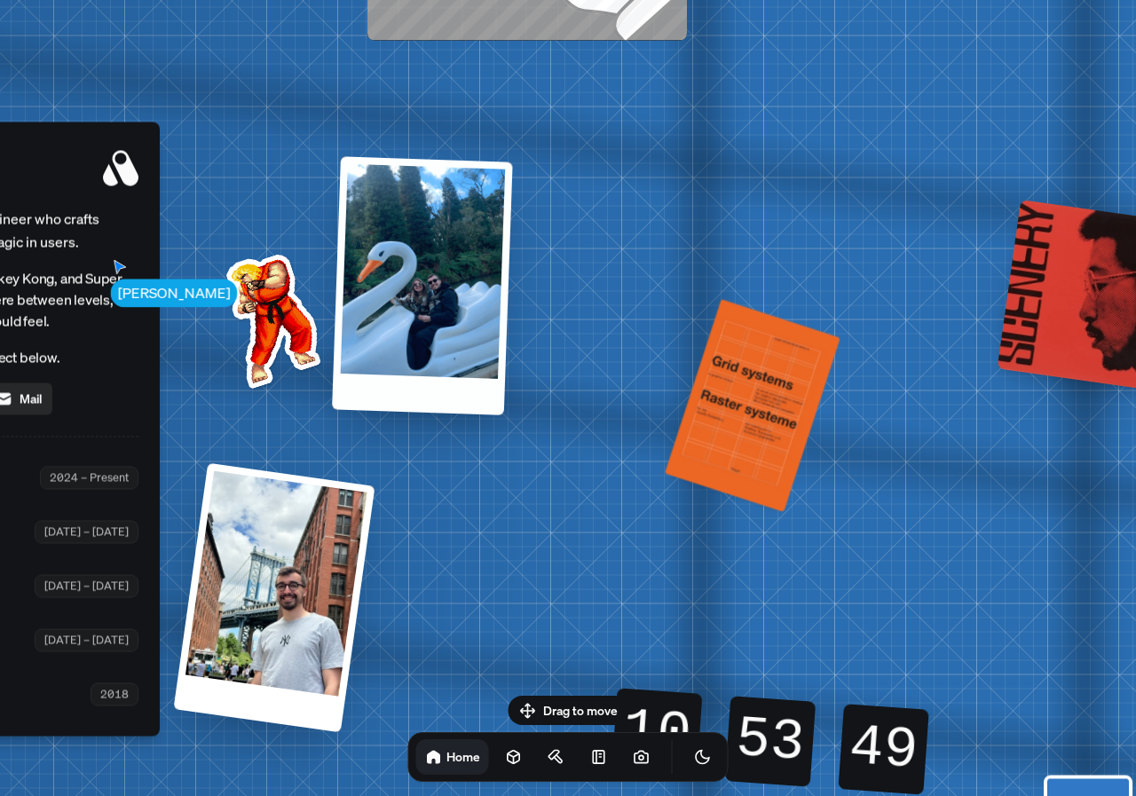
drag, startPoint x: 455, startPoint y: 385, endPoint x: 550, endPoint y: 359, distance: 98.4
click at [513, 373] on div at bounding box center [422, 285] width 181 height 258
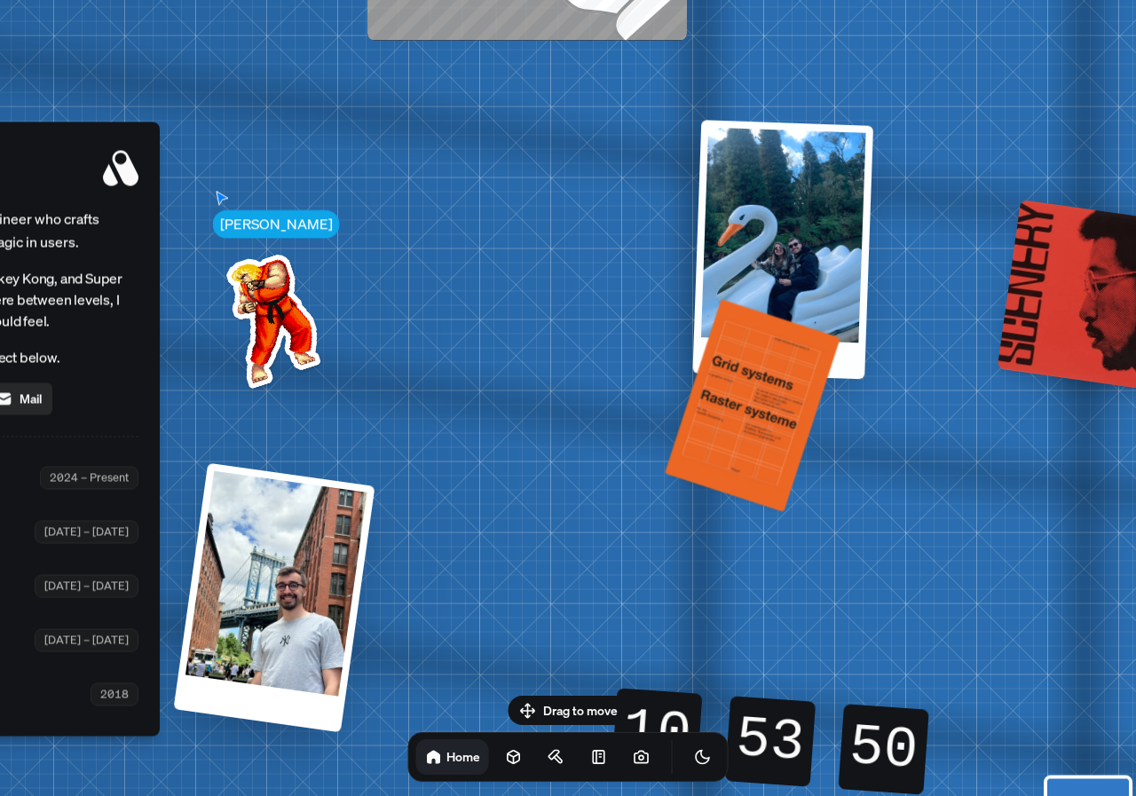
drag, startPoint x: 402, startPoint y: 289, endPoint x: 771, endPoint y: 244, distance: 371.9
click at [771, 244] on div at bounding box center [782, 249] width 181 height 259
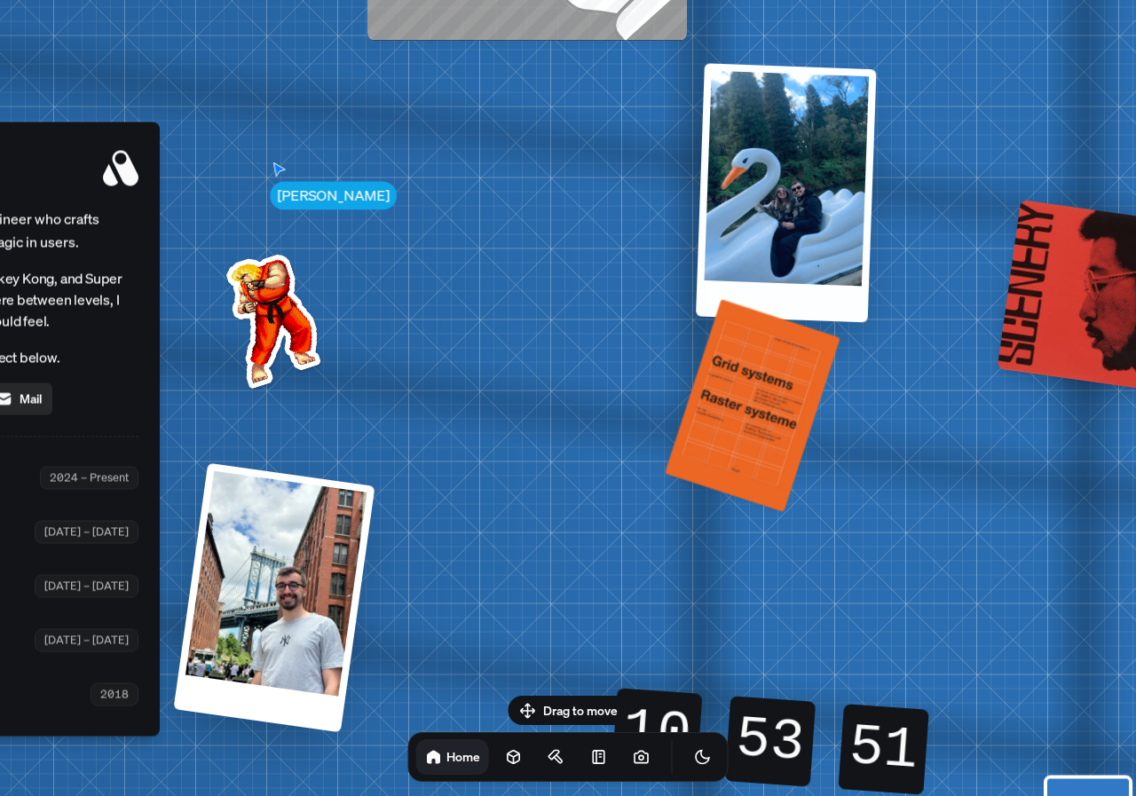
drag, startPoint x: 412, startPoint y: 258, endPoint x: 639, endPoint y: 265, distance: 227.3
click at [812, 243] on div at bounding box center [786, 192] width 181 height 259
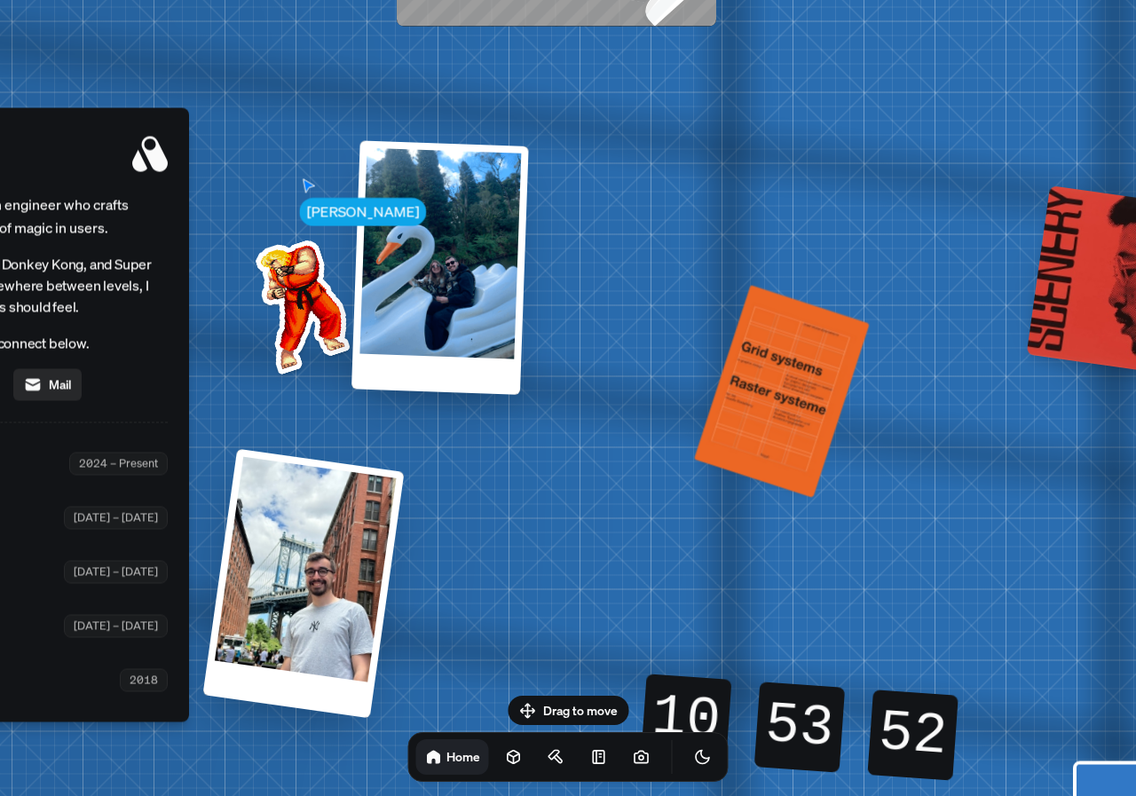
drag, startPoint x: 302, startPoint y: 414, endPoint x: 555, endPoint y: 217, distance: 320.6
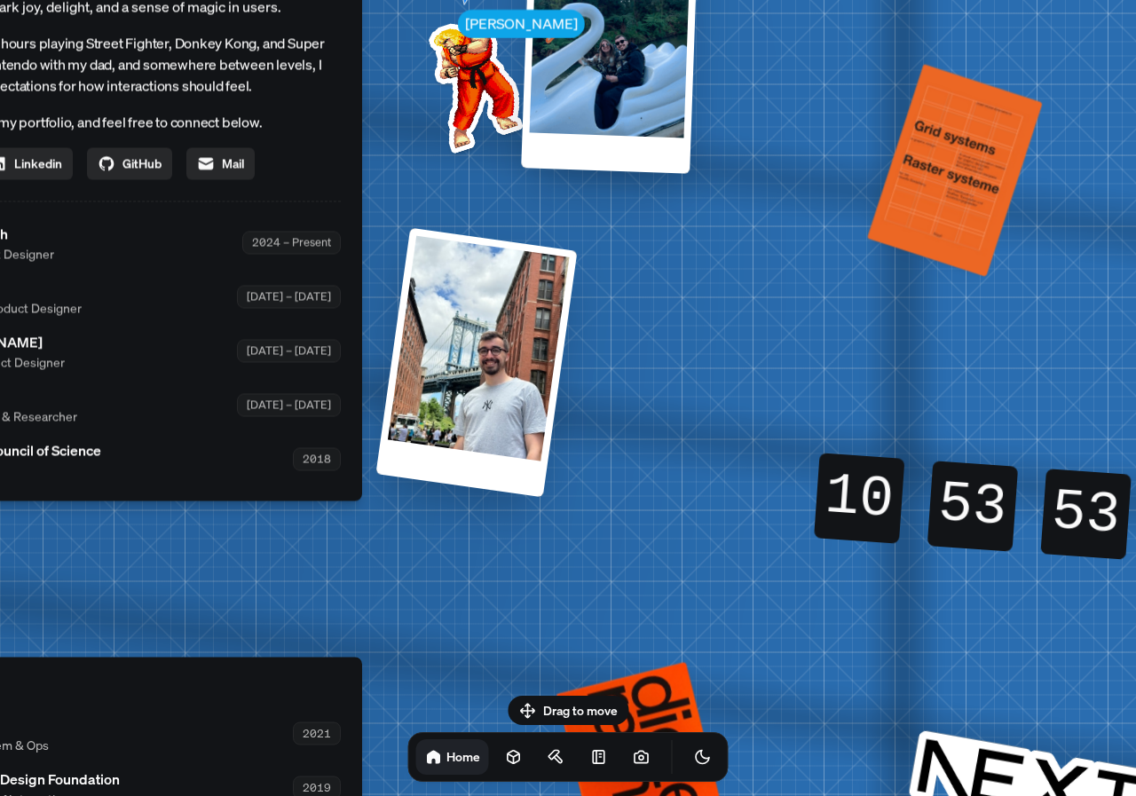
drag, startPoint x: 653, startPoint y: 384, endPoint x: 501, endPoint y: 256, distance: 199.6
click at [502, 257] on div "[PERSON_NAME] [PERSON_NAME] Design Engineer Welcome to my space on the internet…" at bounding box center [113, 243] width 2655 height 2325
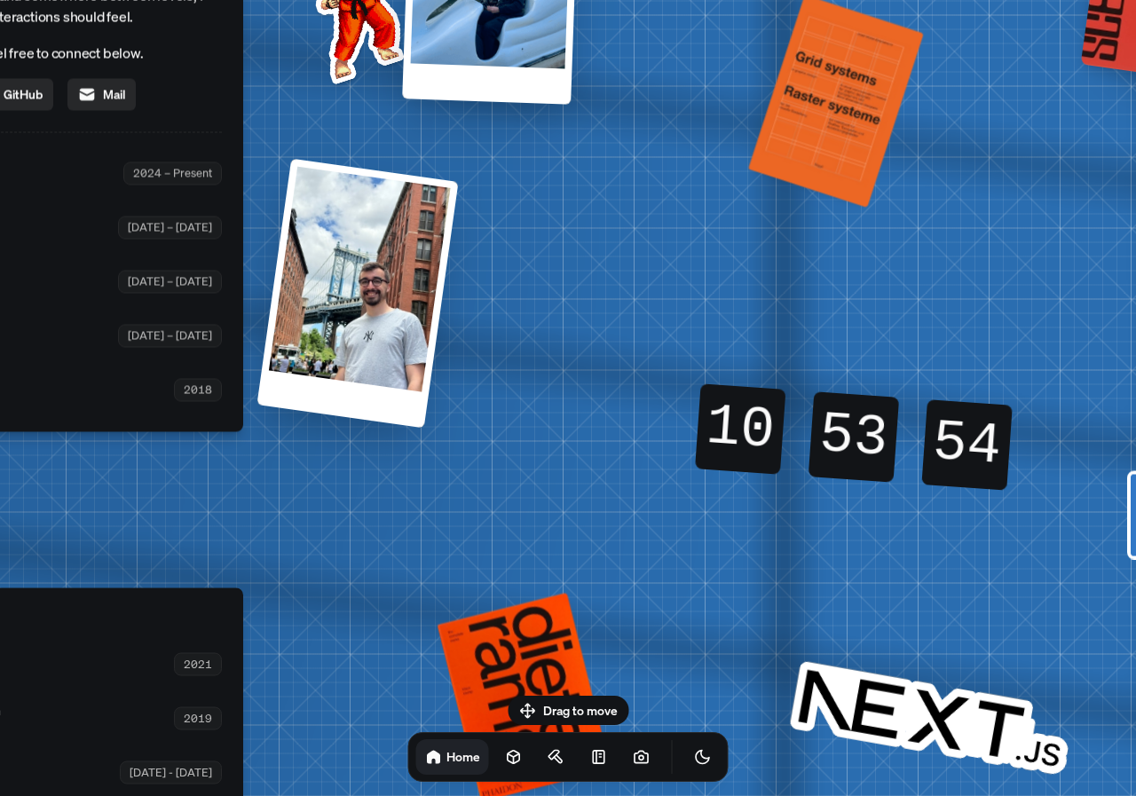
drag, startPoint x: 704, startPoint y: 417, endPoint x: 594, endPoint y: 366, distance: 121.5
click at [663, 360] on div "10 10 10 10 53 53 53 53 53 54 54 53" at bounding box center [853, 436] width 381 height 203
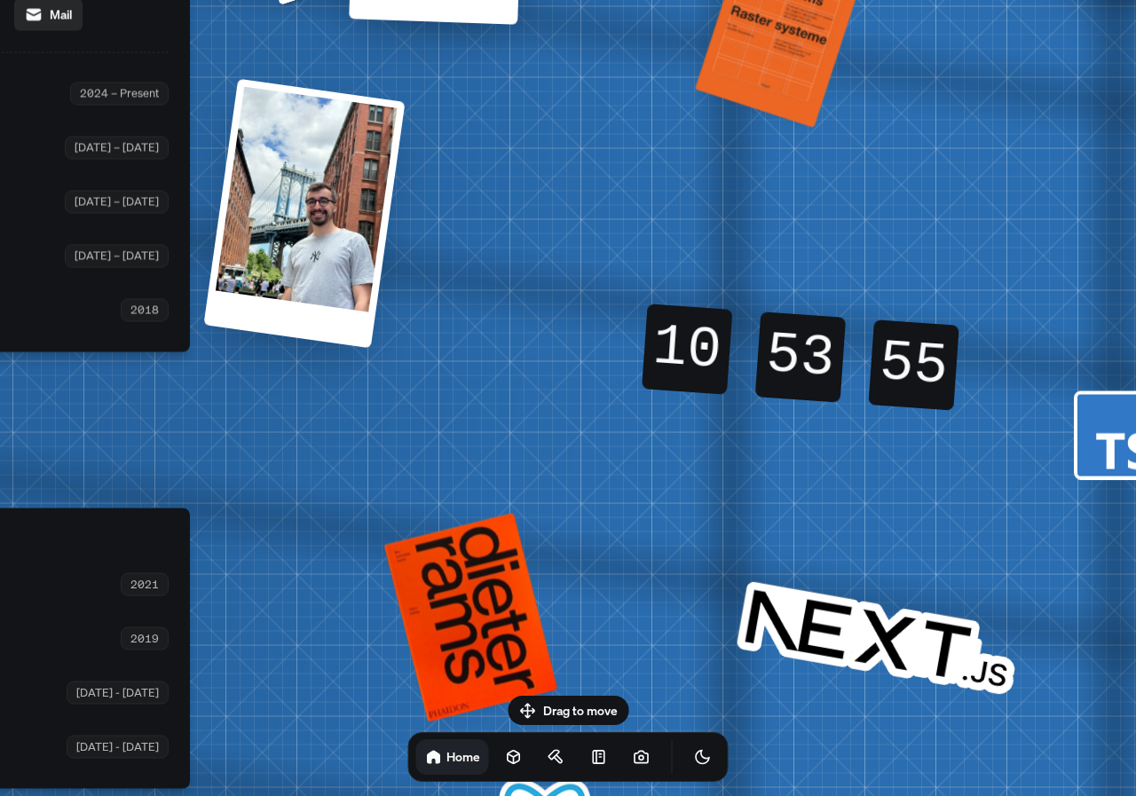
drag, startPoint x: 627, startPoint y: 533, endPoint x: 604, endPoint y: 359, distance: 175.3
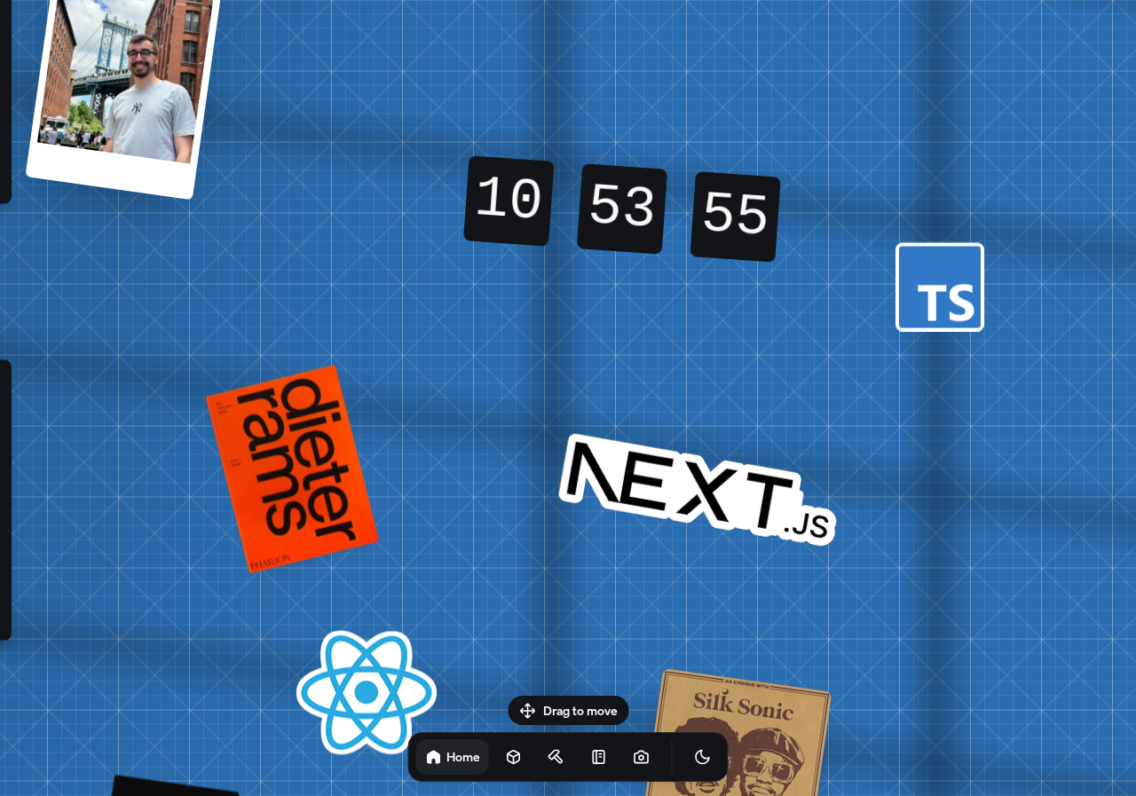
drag, startPoint x: 868, startPoint y: 545, endPoint x: 582, endPoint y: 477, distance: 293.8
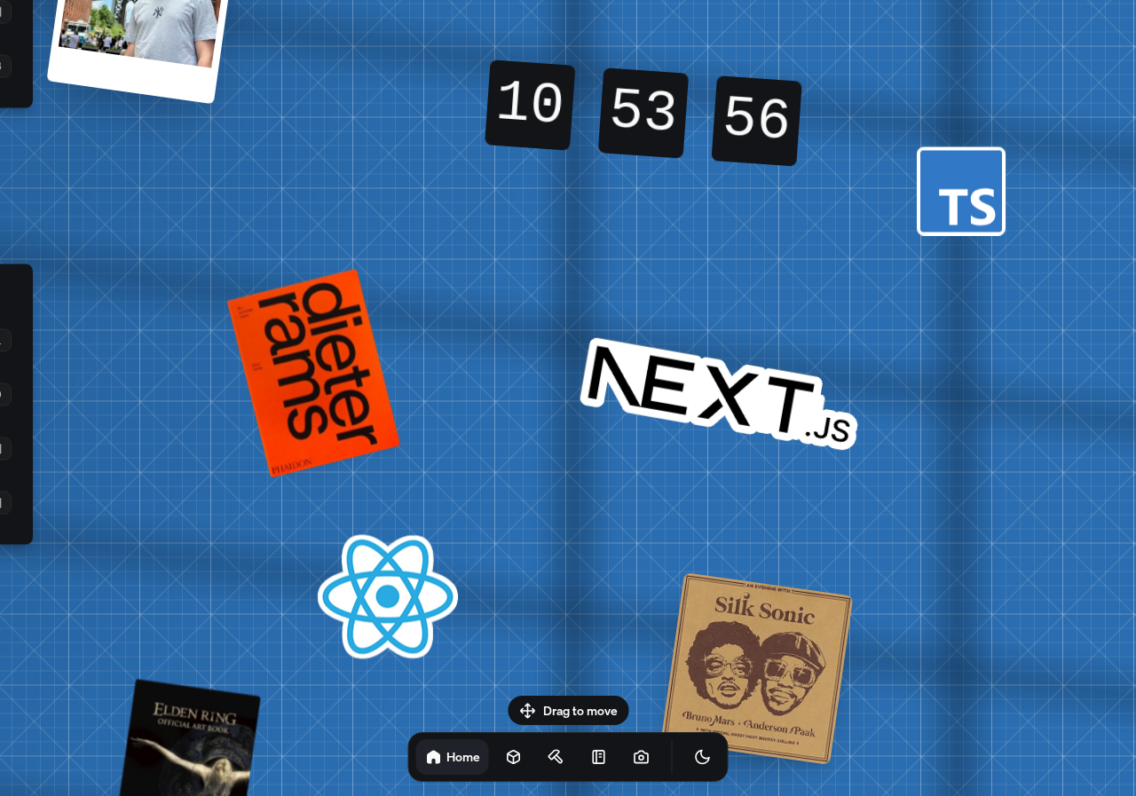
drag, startPoint x: 541, startPoint y: 519, endPoint x: 702, endPoint y: 327, distance: 250.8
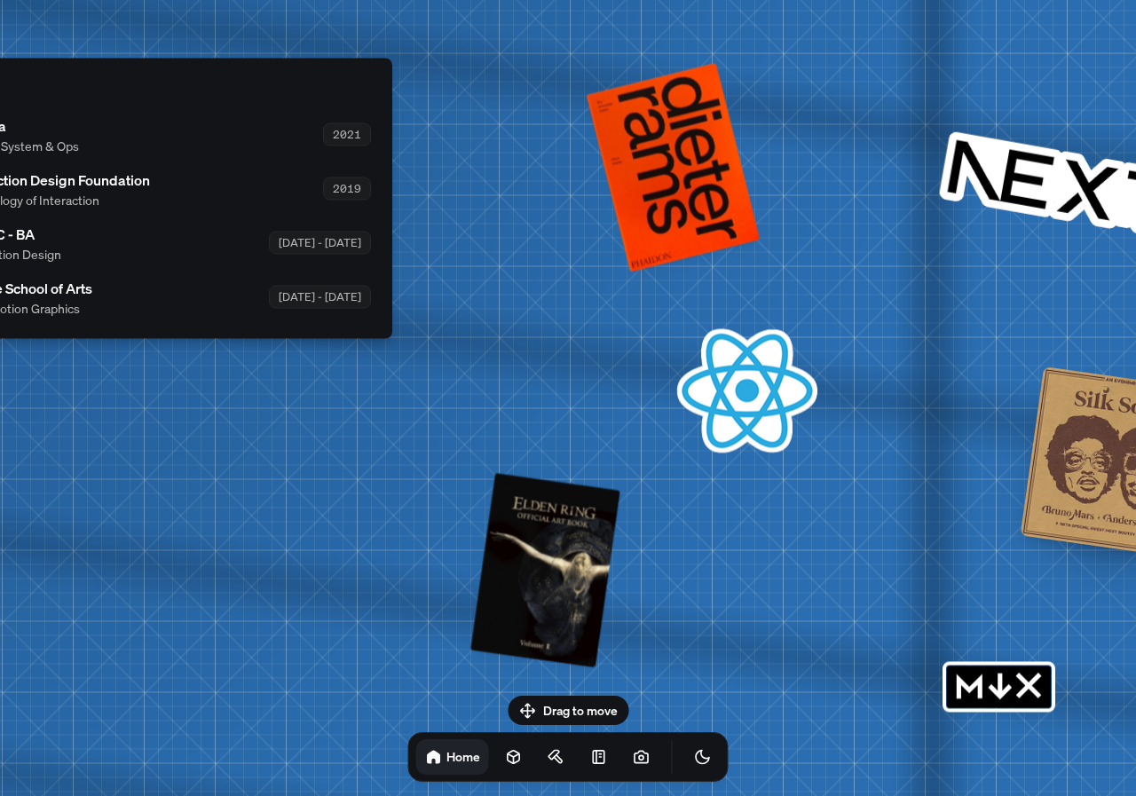
drag, startPoint x: 459, startPoint y: 422, endPoint x: 892, endPoint y: 311, distance: 447.0
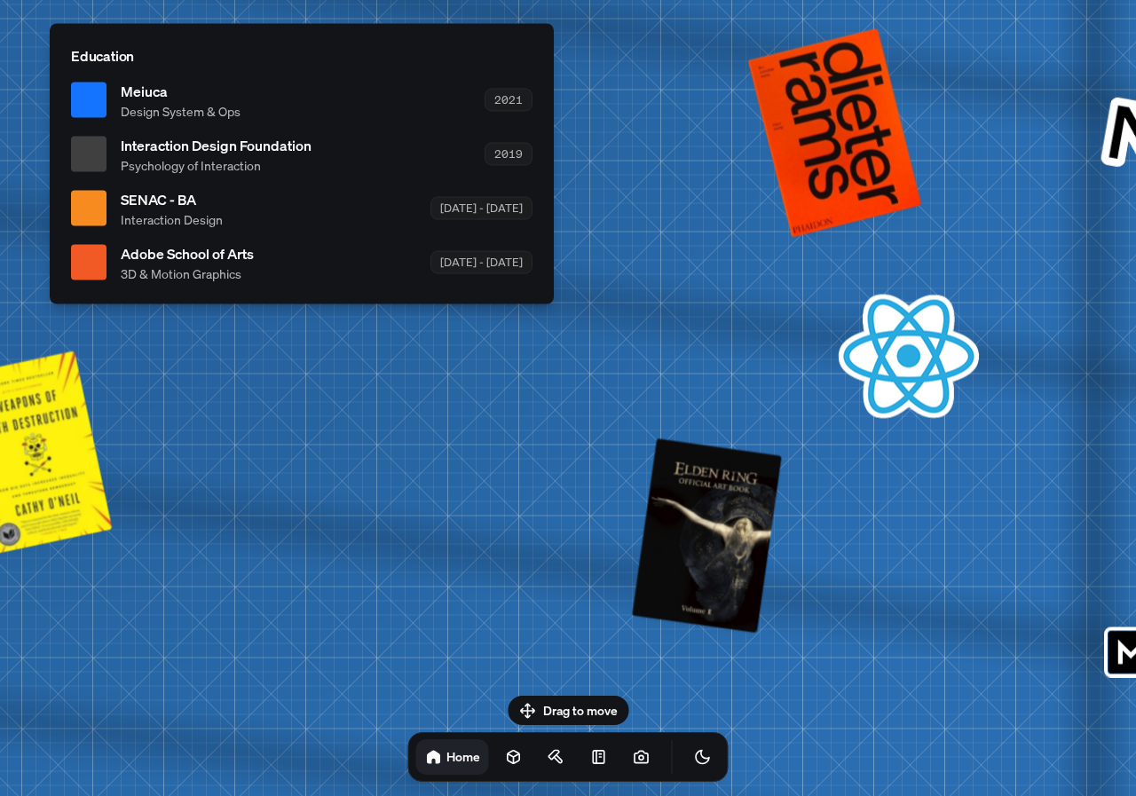
drag, startPoint x: 403, startPoint y: 422, endPoint x: 789, endPoint y: 422, distance: 386.0
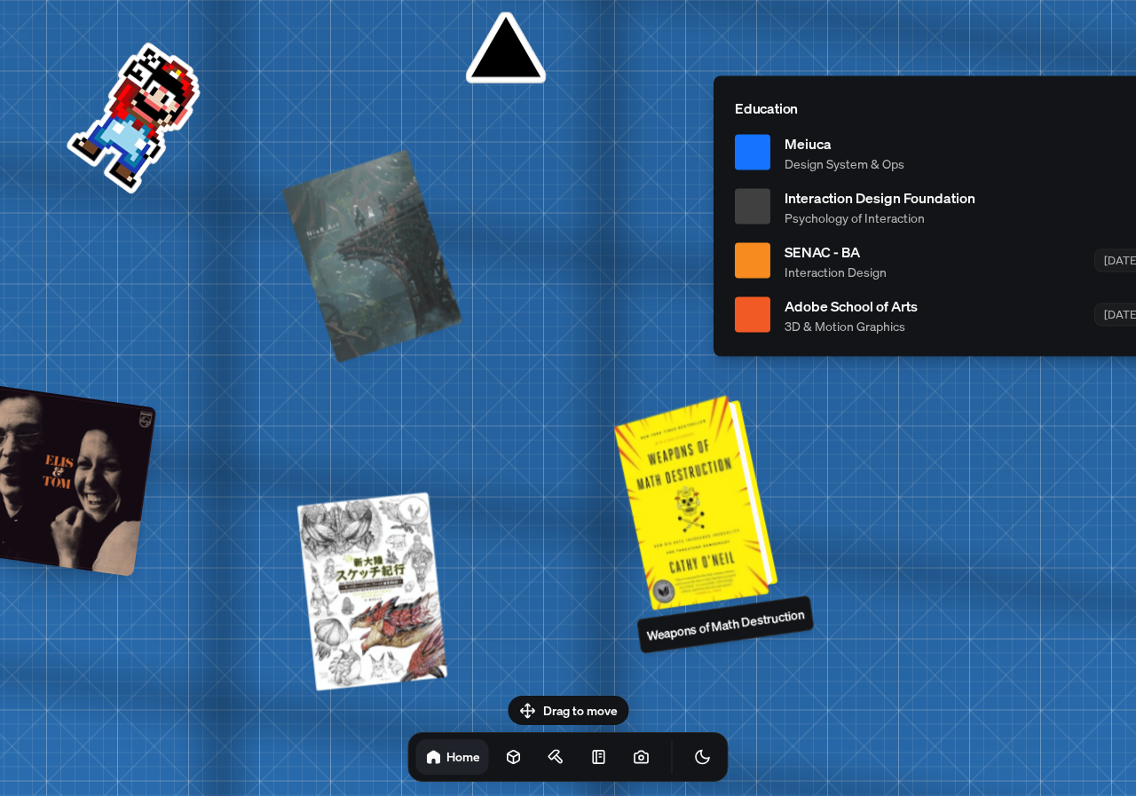
drag, startPoint x: 523, startPoint y: 421, endPoint x: 753, endPoint y: 450, distance: 232.6
click at [769, 450] on div at bounding box center [699, 500] width 150 height 207
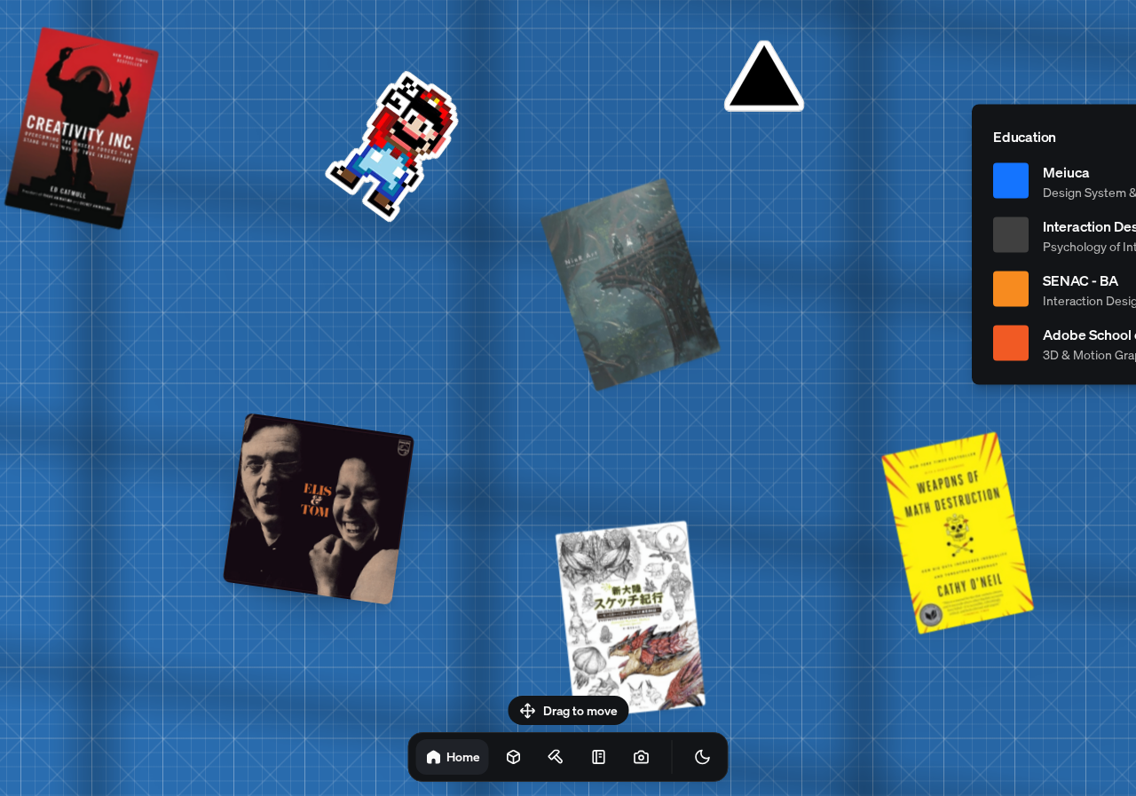
drag, startPoint x: 342, startPoint y: 398, endPoint x: 658, endPoint y: 426, distance: 317.1
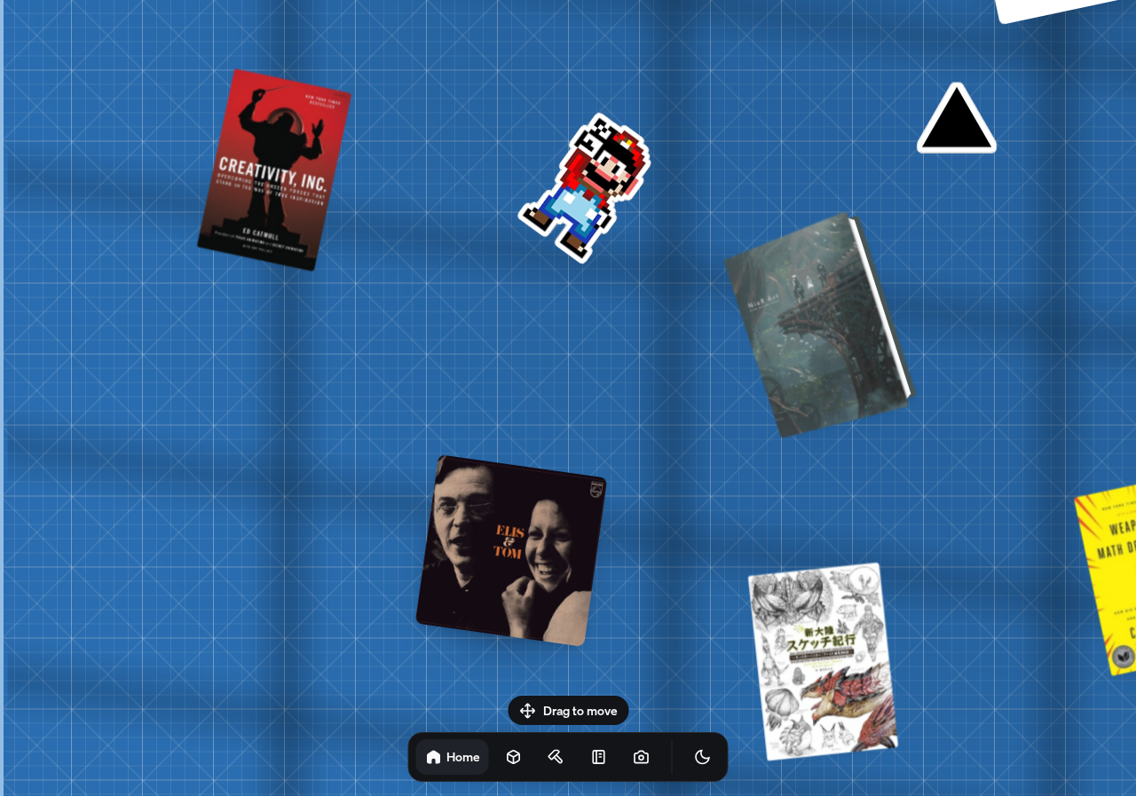
drag, startPoint x: 458, startPoint y: 335, endPoint x: 784, endPoint y: 383, distance: 330.2
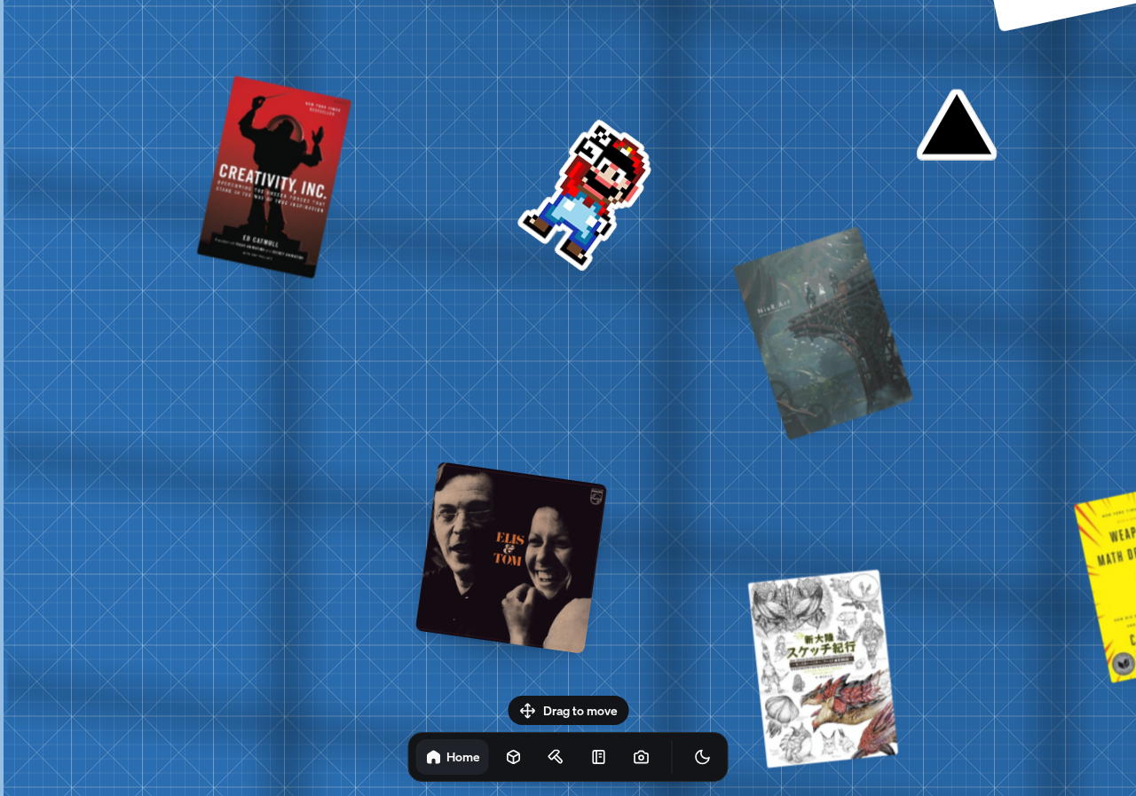
drag, startPoint x: 344, startPoint y: 166, endPoint x: 559, endPoint y: 167, distance: 214.8
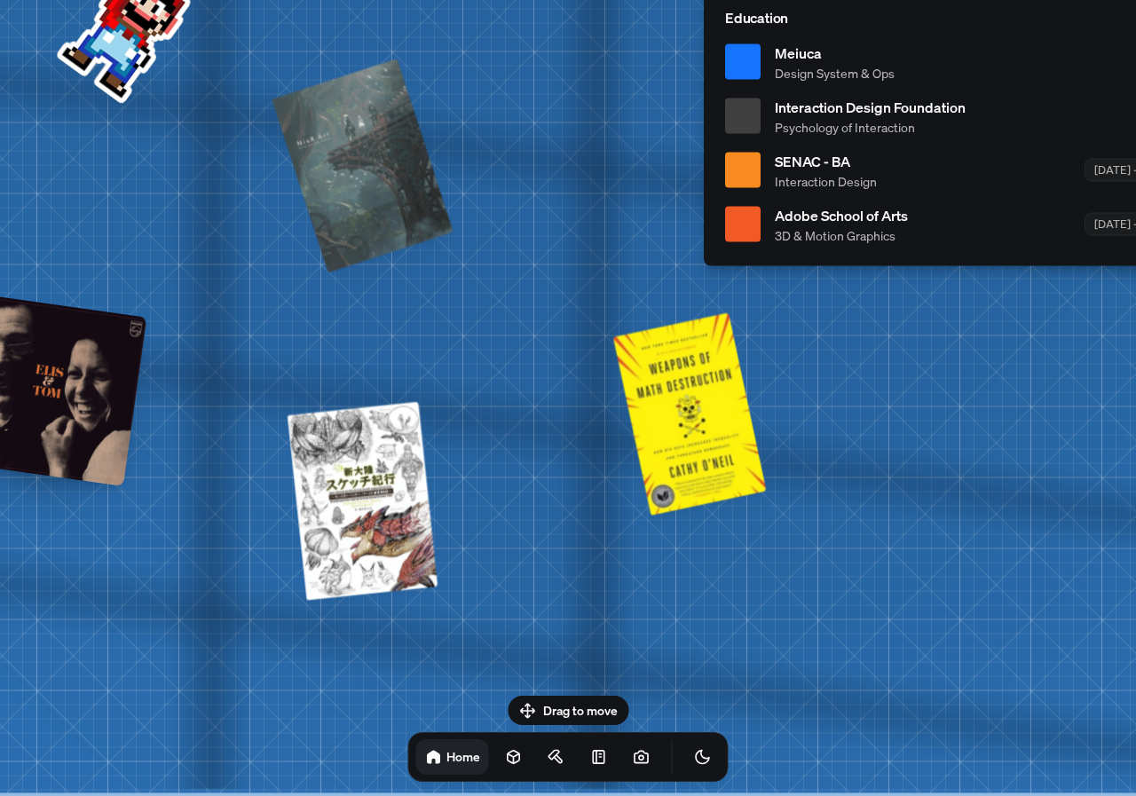
drag, startPoint x: 1011, startPoint y: 393, endPoint x: 376, endPoint y: 332, distance: 637.4
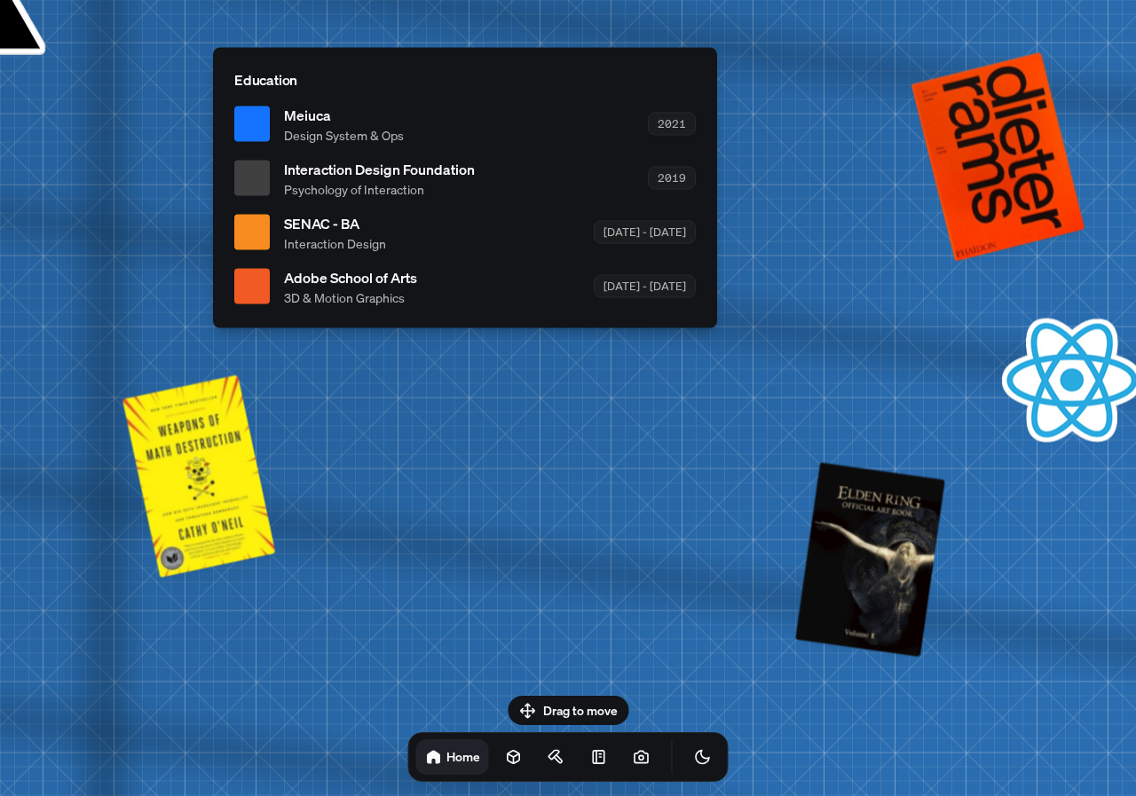
drag, startPoint x: 643, startPoint y: 317, endPoint x: 310, endPoint y: 248, distance: 340.6
